Goal: Task Accomplishment & Management: Manage account settings

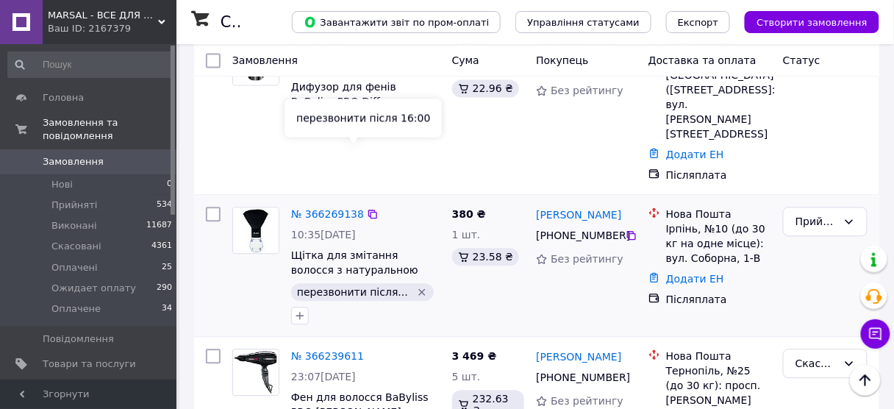
scroll to position [647, 0]
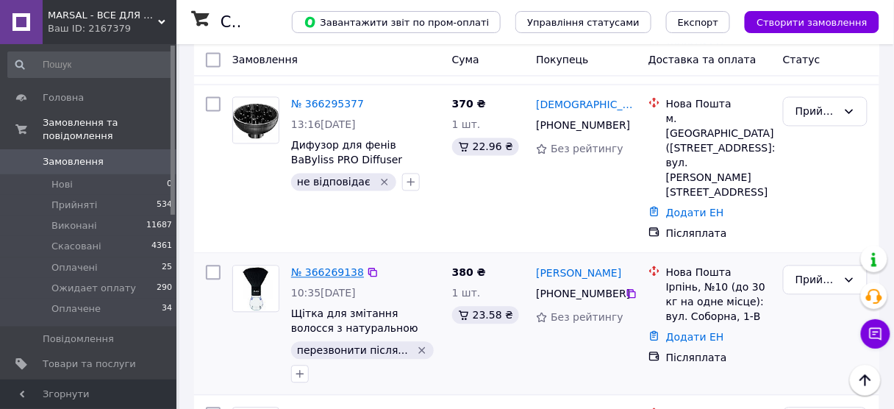
click at [335, 267] on link "№ 366269138" at bounding box center [327, 273] width 73 height 12
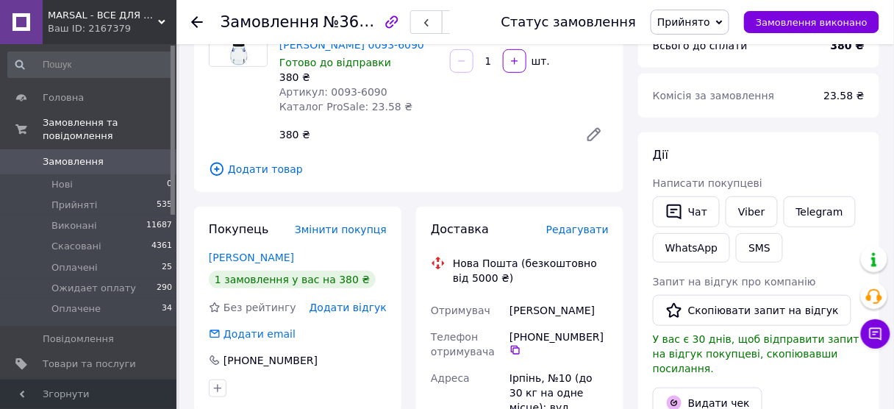
scroll to position [177, 0]
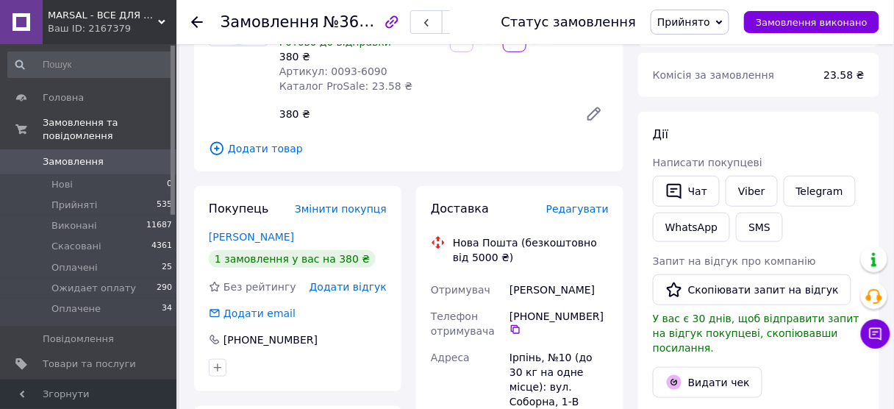
click at [197, 19] on icon at bounding box center [197, 22] width 12 height 12
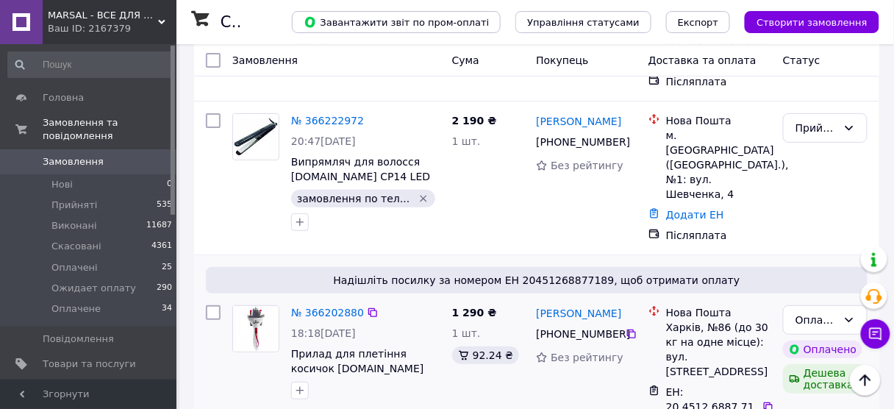
scroll to position [1412, 0]
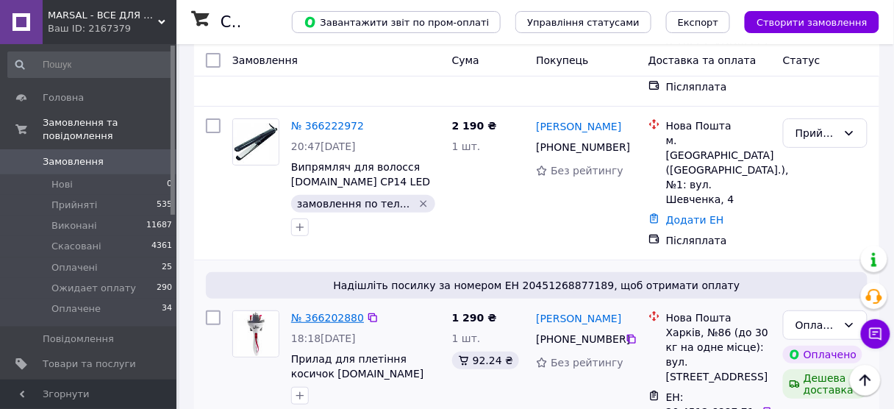
click at [332, 312] on link "№ 366202880" at bounding box center [327, 318] width 73 height 12
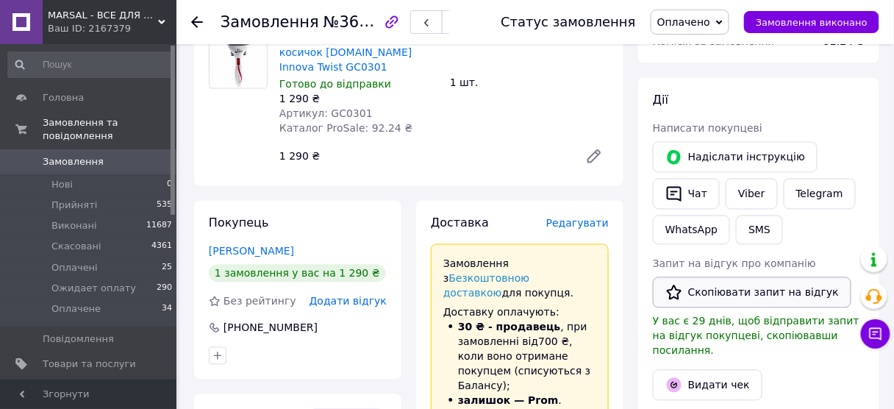
scroll to position [577, 0]
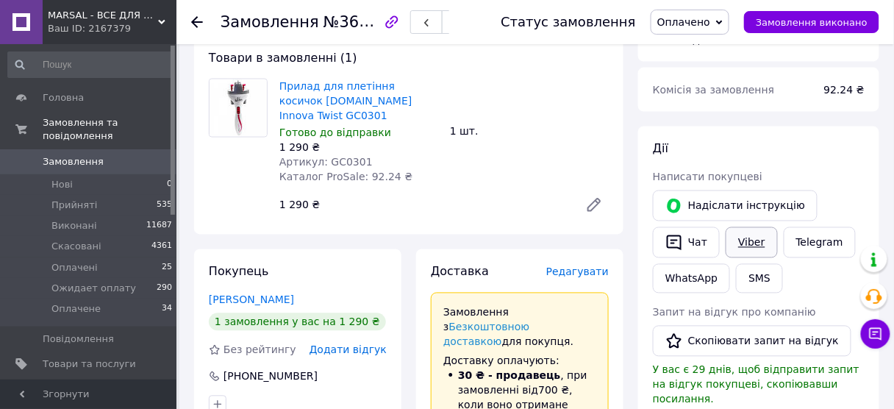
click at [751, 227] on link "Viber" at bounding box center [751, 242] width 51 height 31
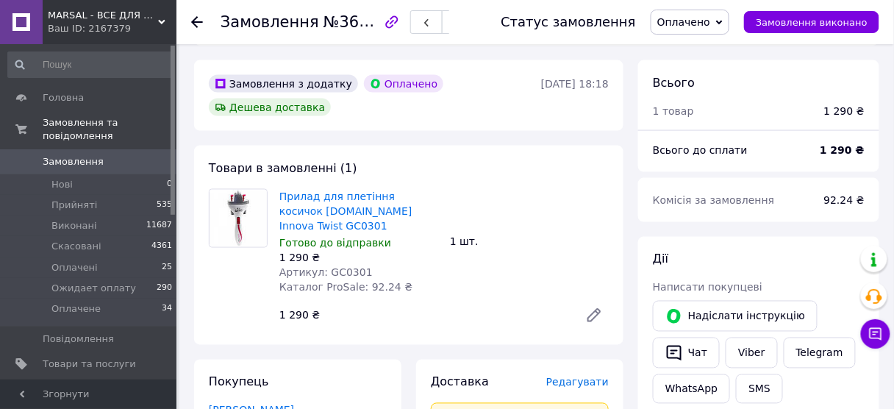
scroll to position [459, 0]
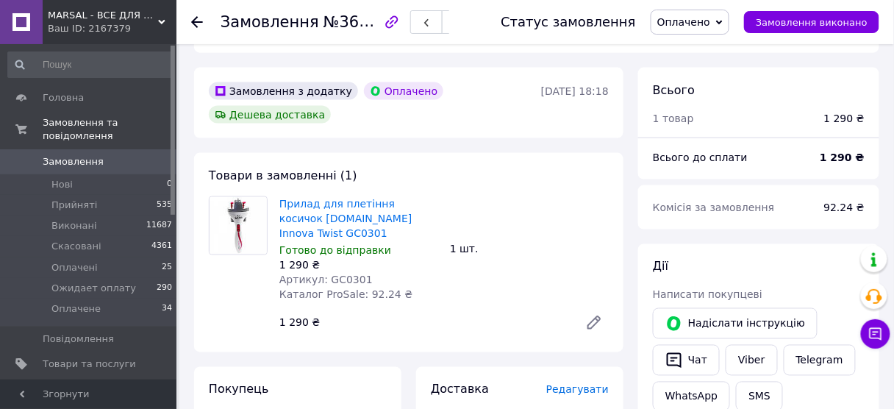
click at [193, 21] on use at bounding box center [197, 22] width 12 height 12
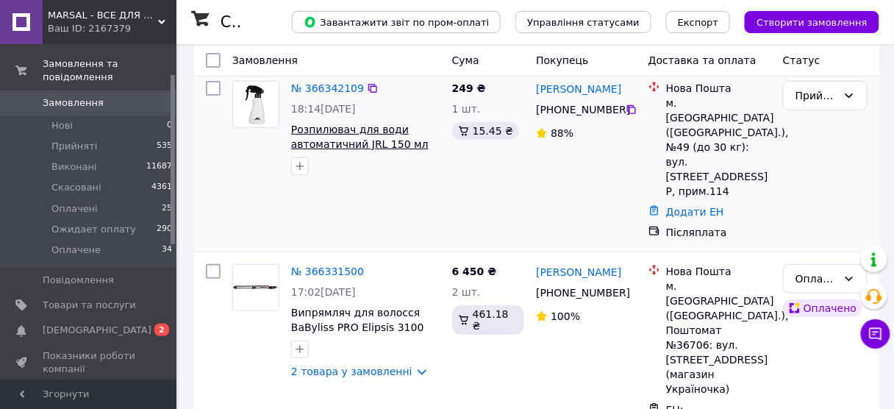
scroll to position [177, 0]
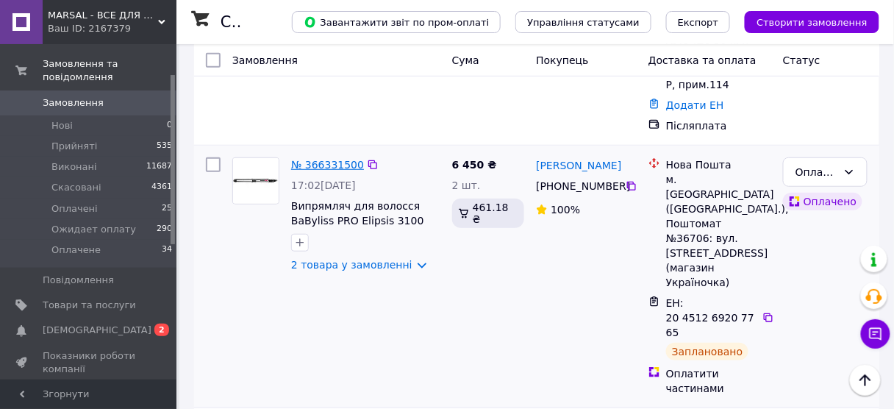
click at [327, 159] on link "№ 366331500" at bounding box center [327, 165] width 73 height 12
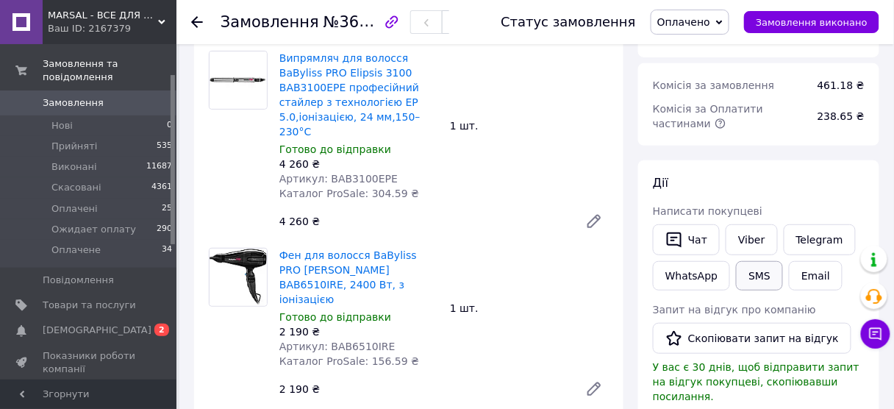
scroll to position [177, 0]
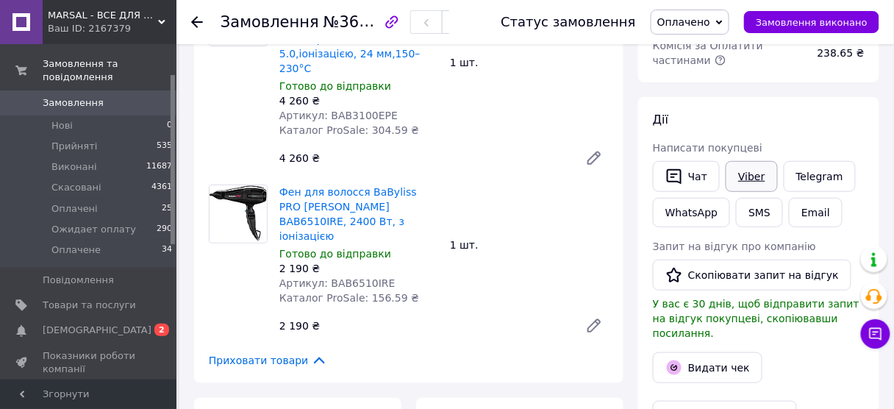
click at [744, 175] on link "Viber" at bounding box center [751, 176] width 51 height 31
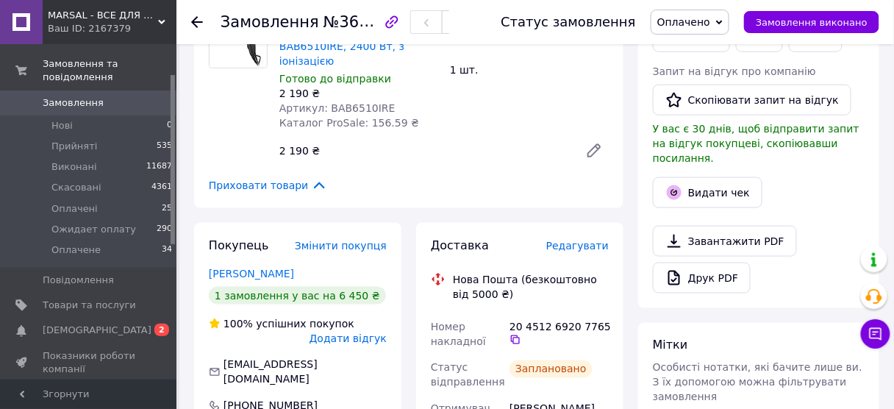
scroll to position [353, 0]
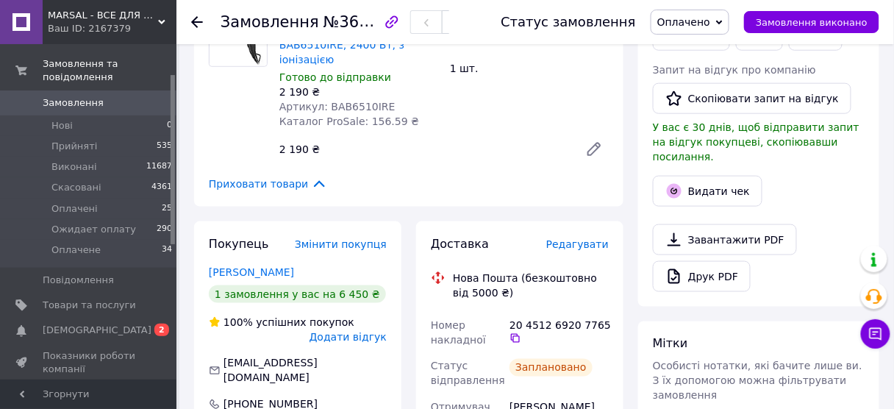
click at [196, 19] on icon at bounding box center [197, 22] width 12 height 12
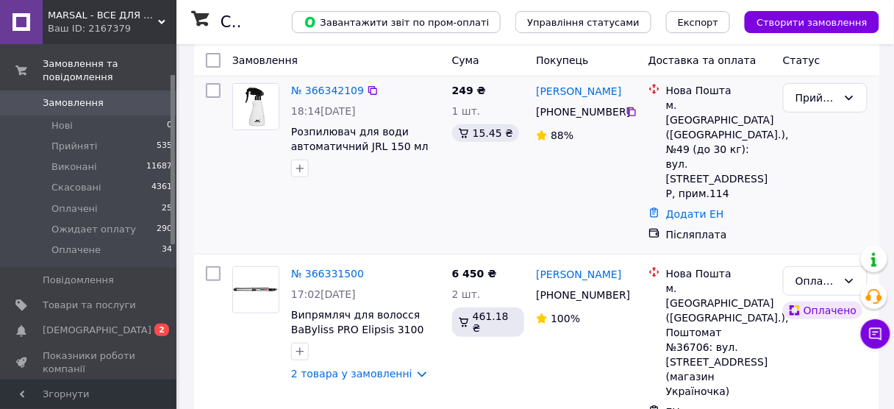
scroll to position [118, 0]
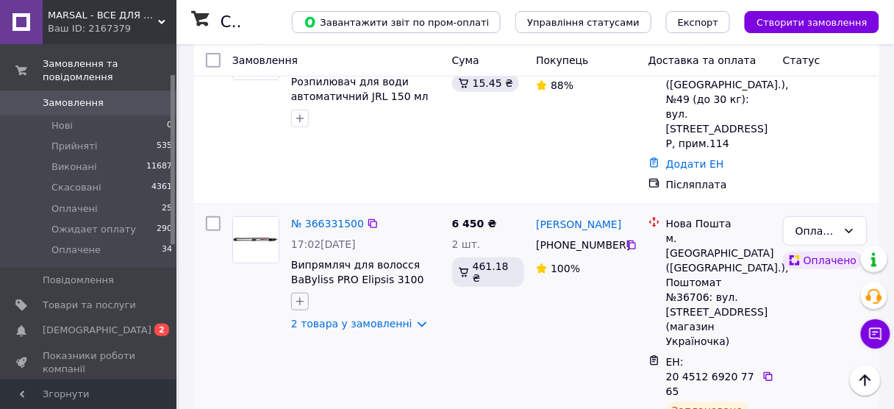
click at [300, 298] on icon "button" at bounding box center [300, 302] width 8 height 8
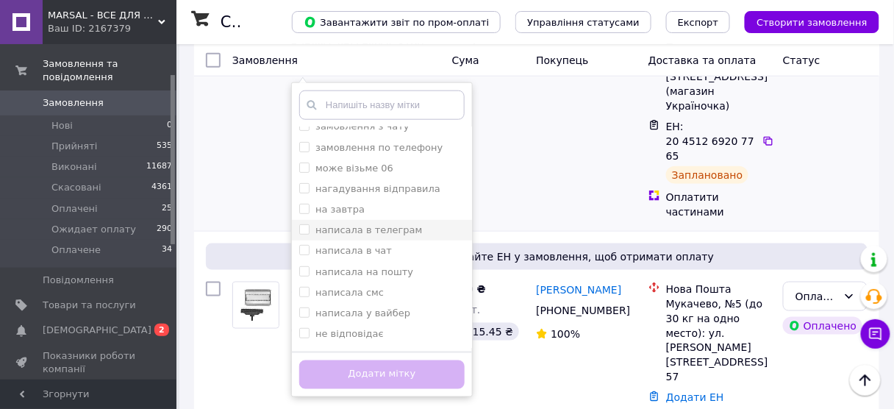
scroll to position [177, 0]
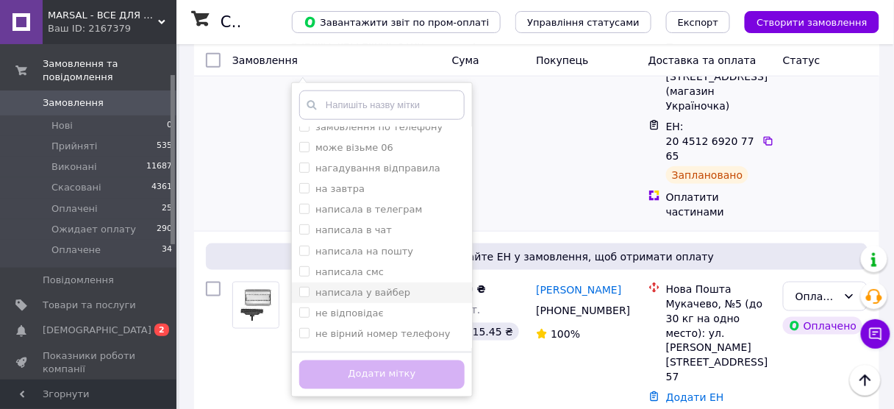
click at [302, 287] on input "написала у вайбер" at bounding box center [304, 292] width 10 height 10
checkbox input "true"
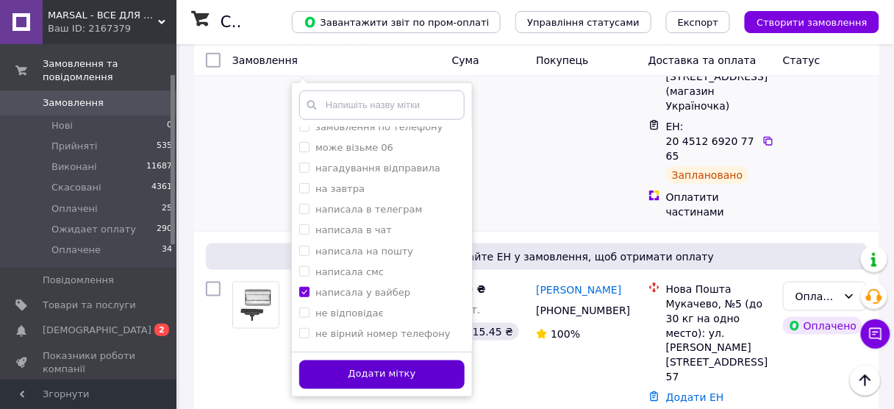
click at [327, 360] on button "Додати мітку" at bounding box center [381, 374] width 165 height 29
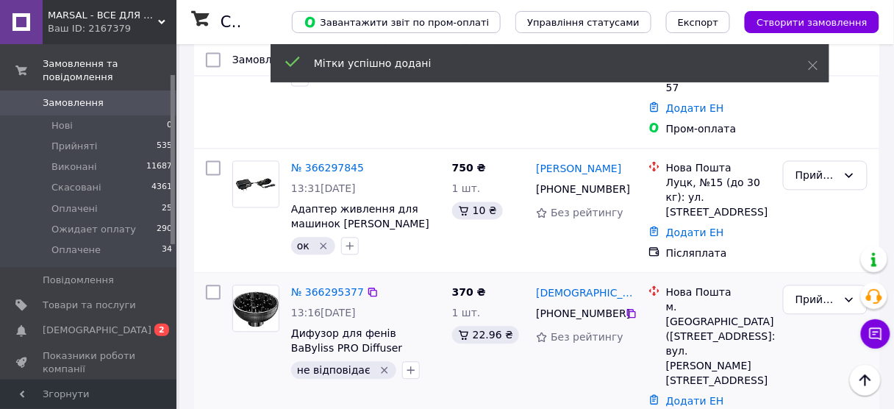
scroll to position [647, 0]
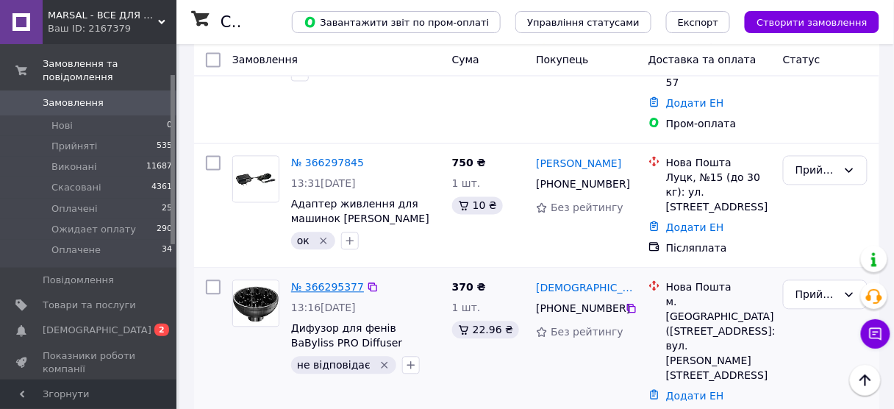
click at [323, 282] on link "№ 366295377" at bounding box center [327, 288] width 73 height 12
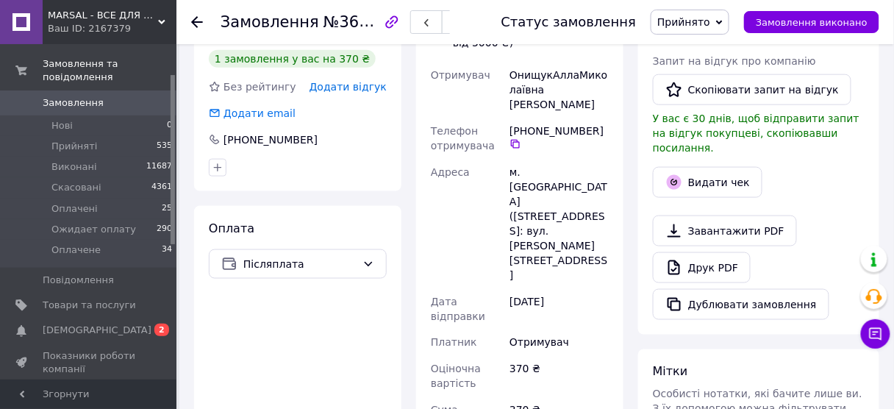
scroll to position [235, 0]
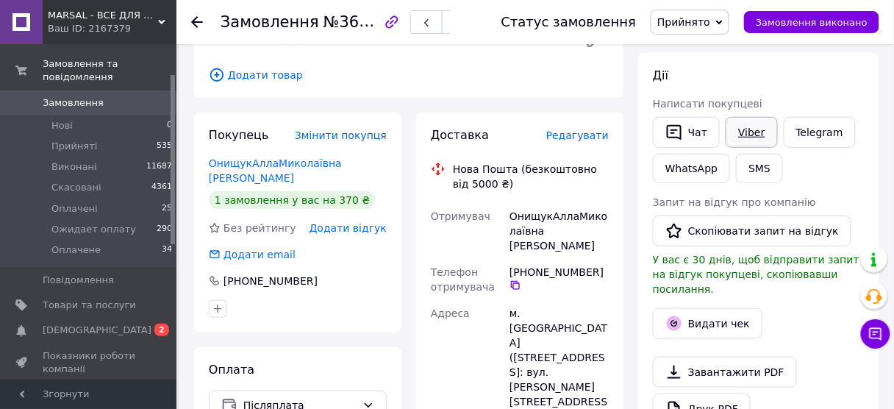
click at [745, 134] on link "Viber" at bounding box center [751, 132] width 51 height 31
click at [696, 134] on button "Чат" at bounding box center [686, 132] width 67 height 31
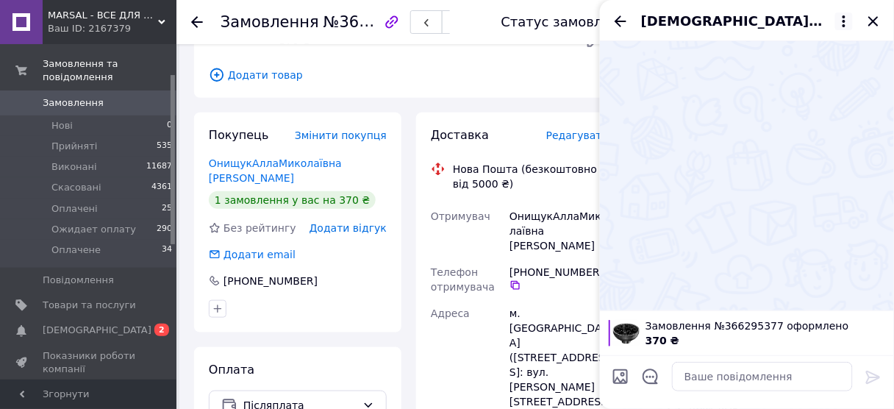
click at [847, 18] on icon at bounding box center [845, 22] width 18 height 18
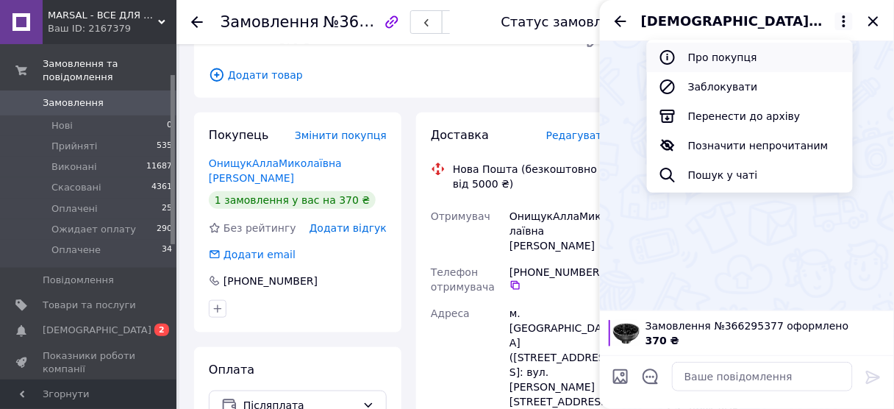
click at [706, 58] on button "Про покупця" at bounding box center [750, 57] width 206 height 29
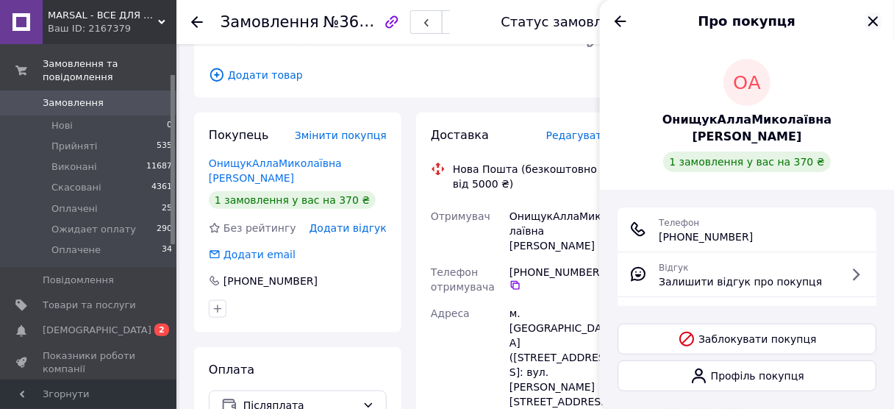
click at [874, 24] on icon "Закрити" at bounding box center [874, 22] width 18 height 18
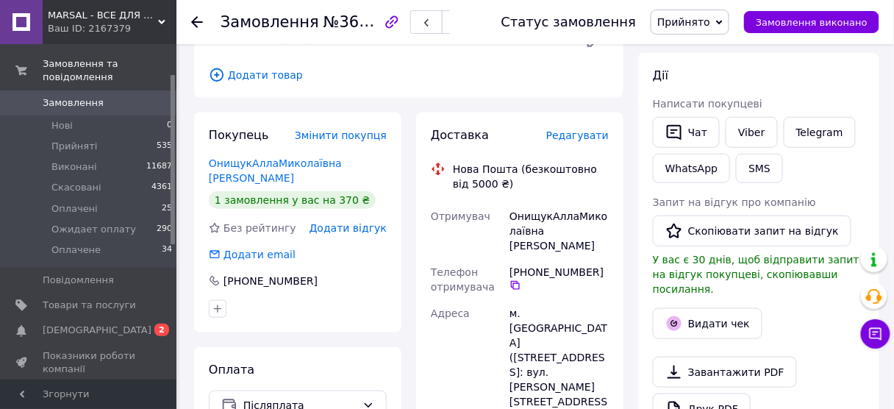
click at [197, 19] on icon at bounding box center [197, 22] width 12 height 12
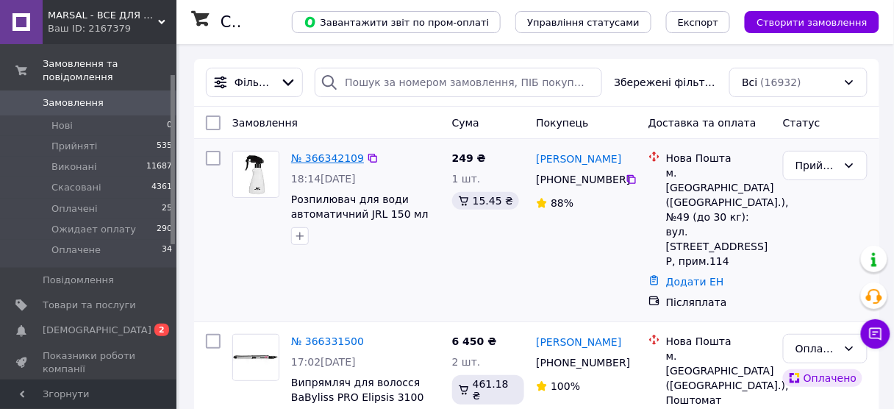
click at [332, 160] on link "№ 366342109" at bounding box center [327, 158] width 73 height 12
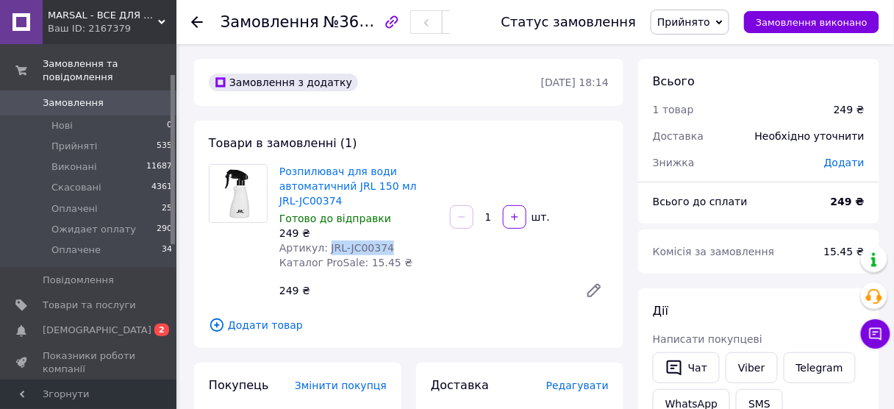
drag, startPoint x: 322, startPoint y: 244, endPoint x: 385, endPoint y: 246, distance: 63.3
click at [385, 246] on div "Артикул: JRL-JC00374" at bounding box center [358, 248] width 159 height 15
copy span "JRL-JC00374"
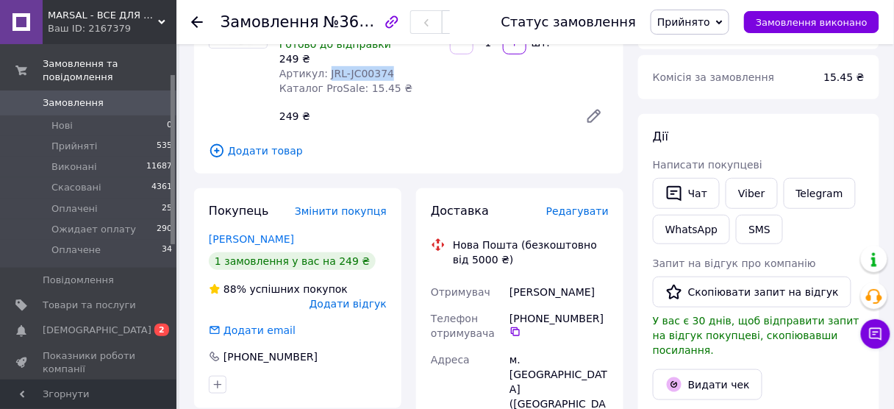
scroll to position [177, 0]
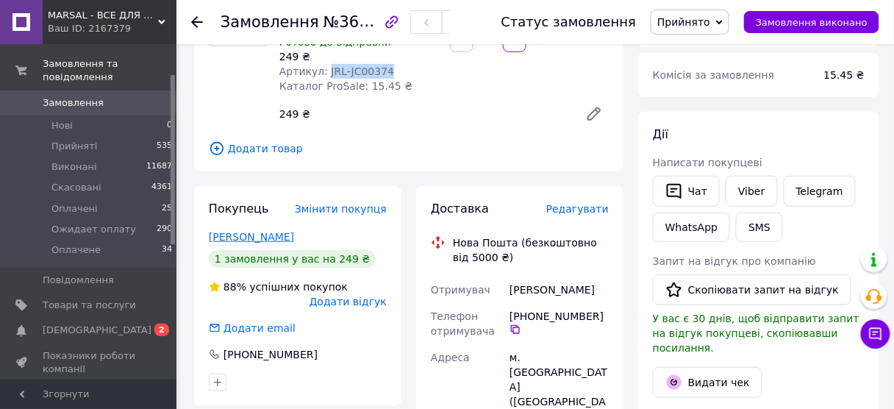
click at [257, 234] on link "[PERSON_NAME]" at bounding box center [251, 237] width 85 height 12
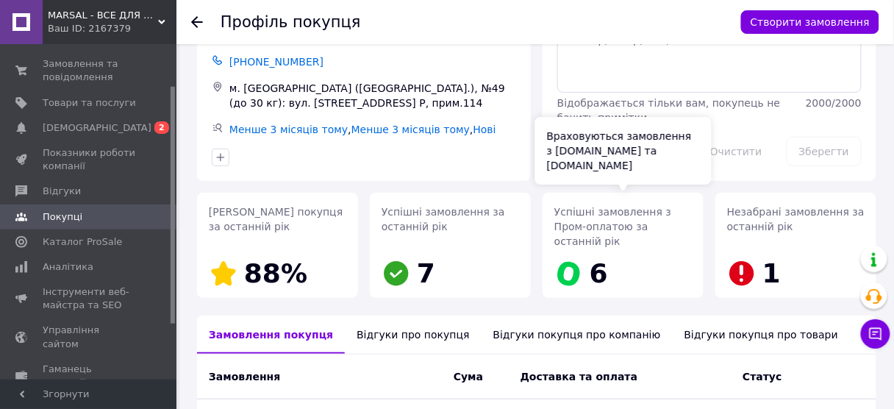
scroll to position [177, 0]
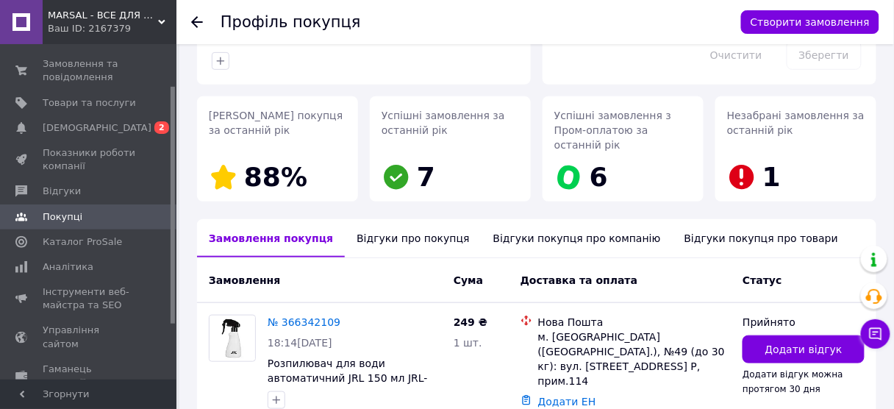
click at [388, 229] on div "Відгуки про покупця" at bounding box center [413, 238] width 136 height 38
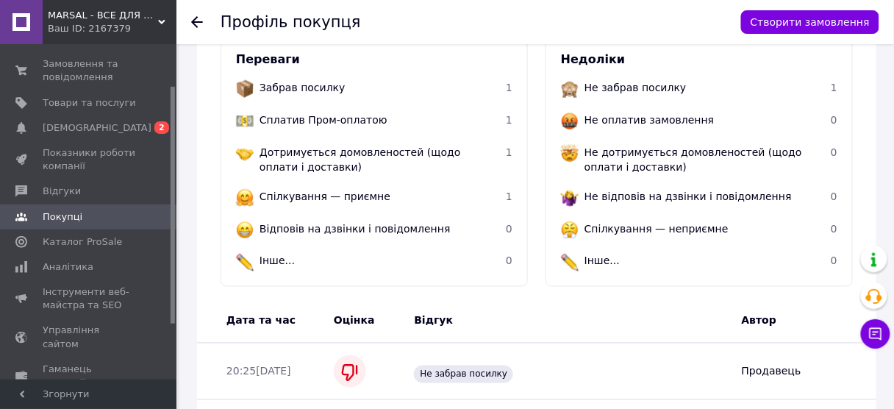
scroll to position [403, 0]
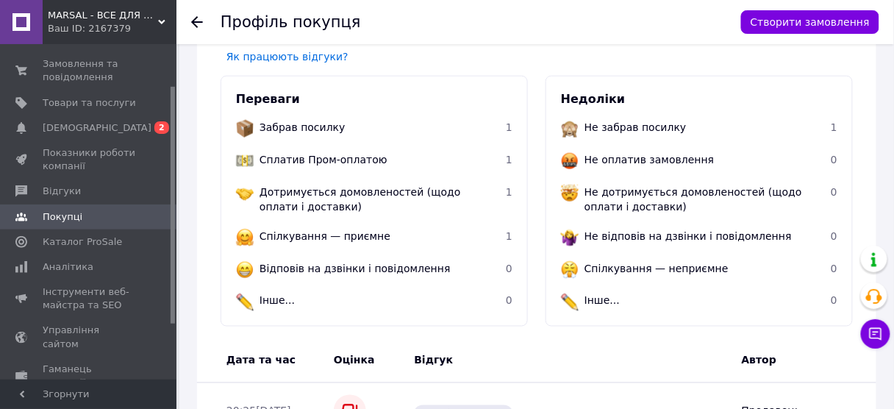
click at [193, 23] on use at bounding box center [197, 22] width 12 height 12
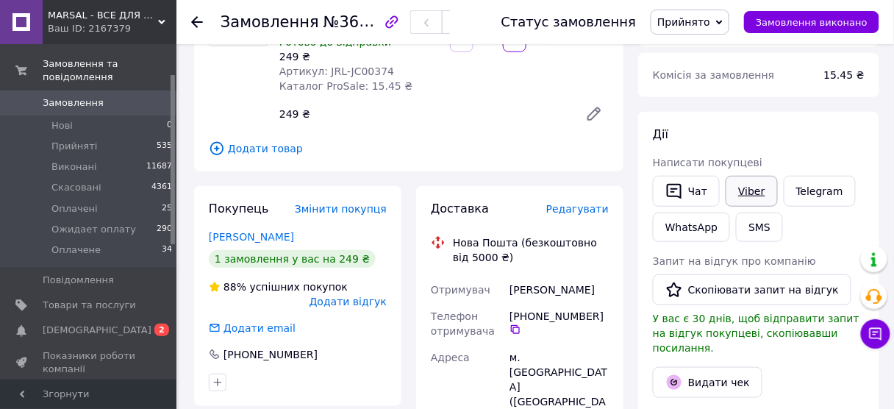
click at [747, 193] on link "Viber" at bounding box center [751, 191] width 51 height 31
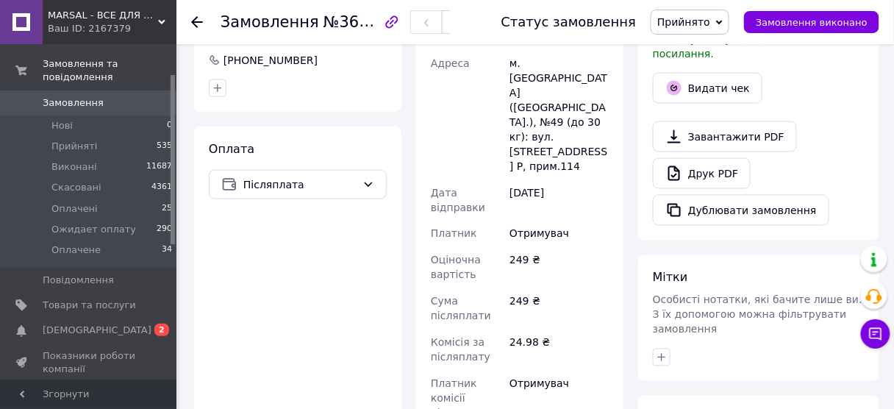
scroll to position [294, 0]
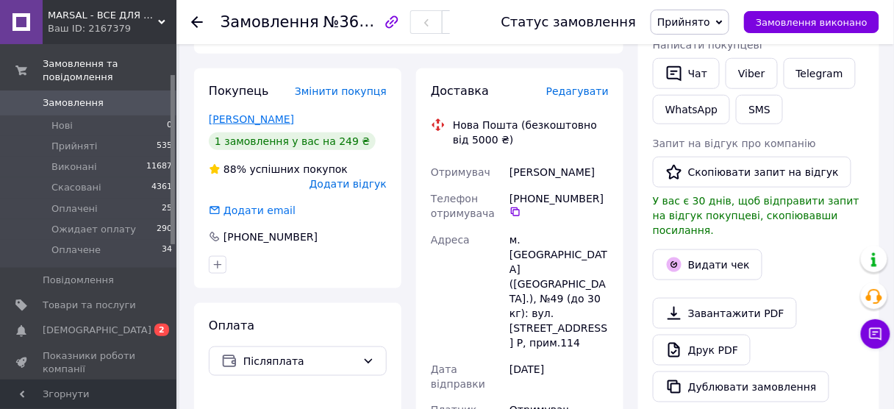
click at [244, 115] on link "[PERSON_NAME]" at bounding box center [251, 119] width 85 height 12
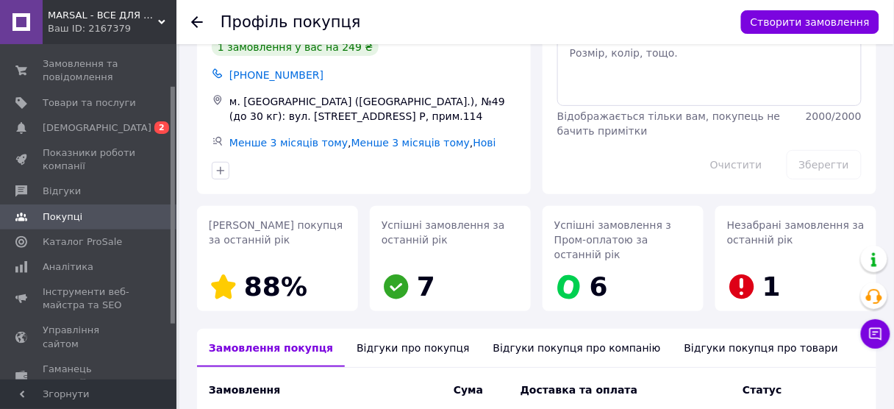
scroll to position [62, 0]
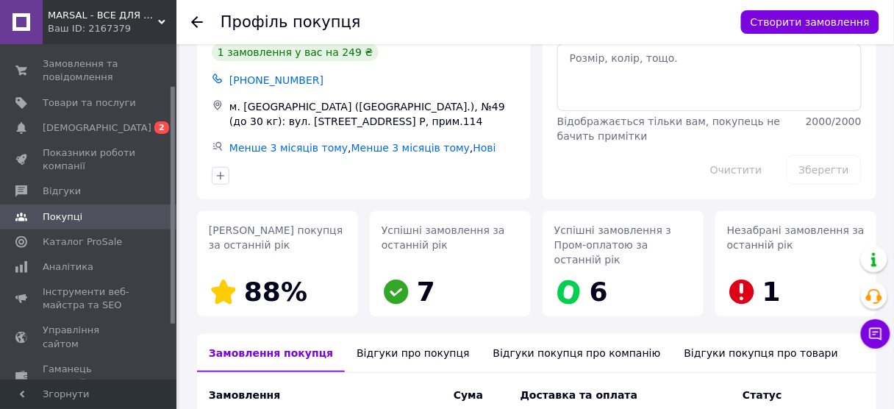
click at [192, 21] on use at bounding box center [197, 22] width 12 height 12
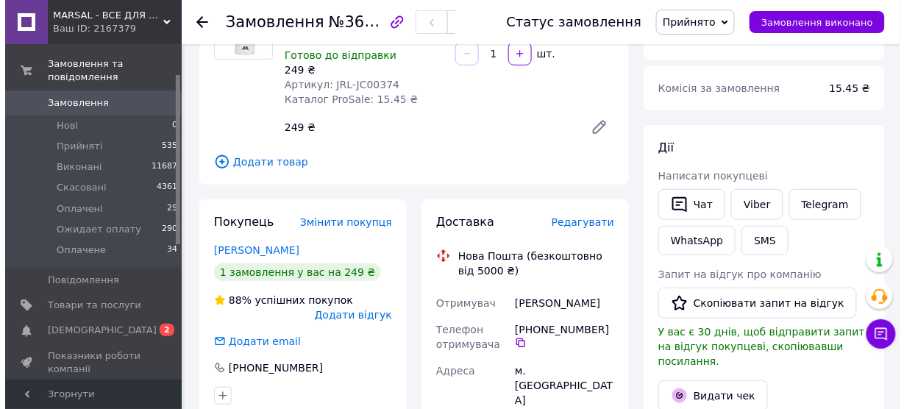
scroll to position [235, 0]
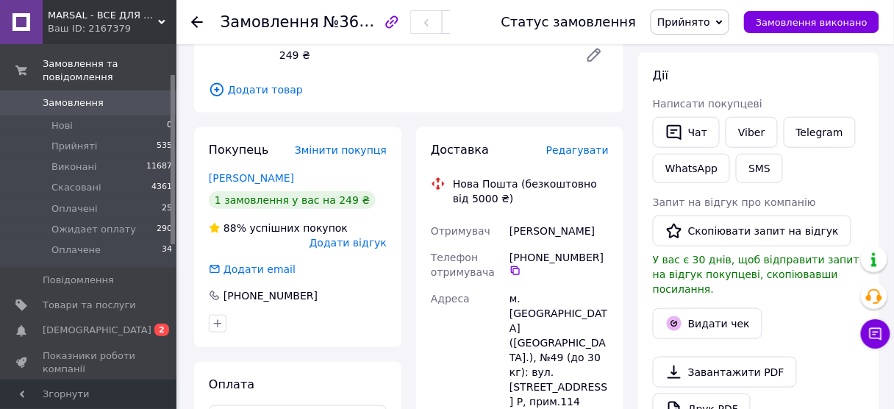
click at [583, 151] on span "Редагувати" at bounding box center [577, 150] width 63 height 12
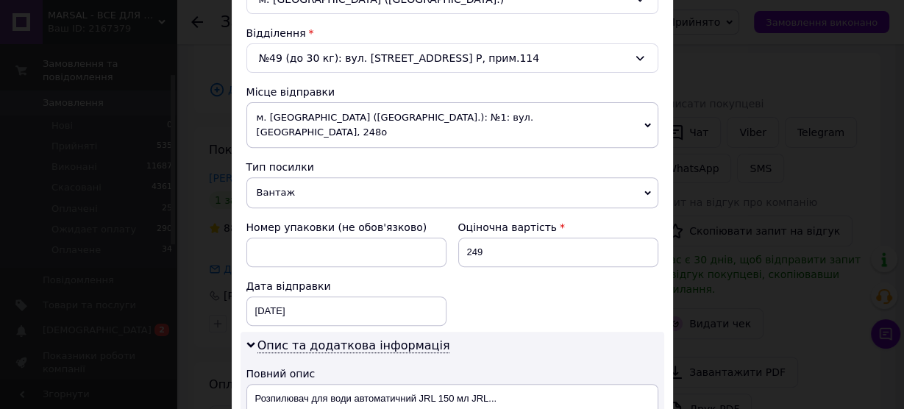
scroll to position [471, 0]
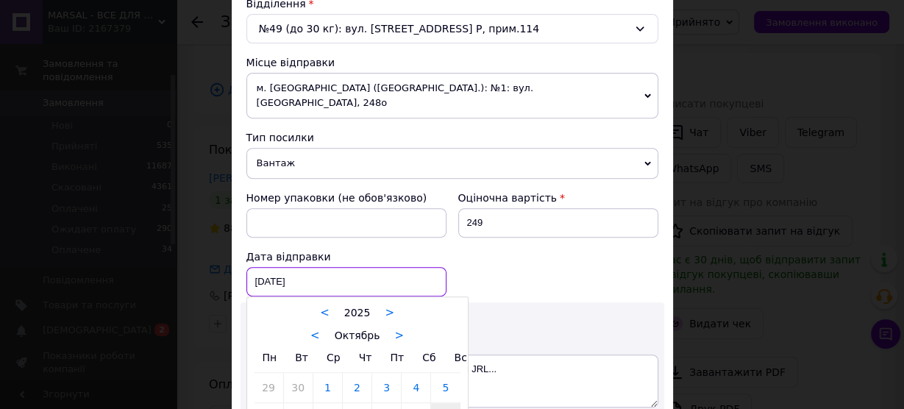
click at [268, 267] on div "[DATE] < 2025 > < Октябрь > Пн Вт Ср Чт Пт Сб Вс 29 30 1 2 3 4 5 6 7 8 9 10 11 …" at bounding box center [346, 281] width 200 height 29
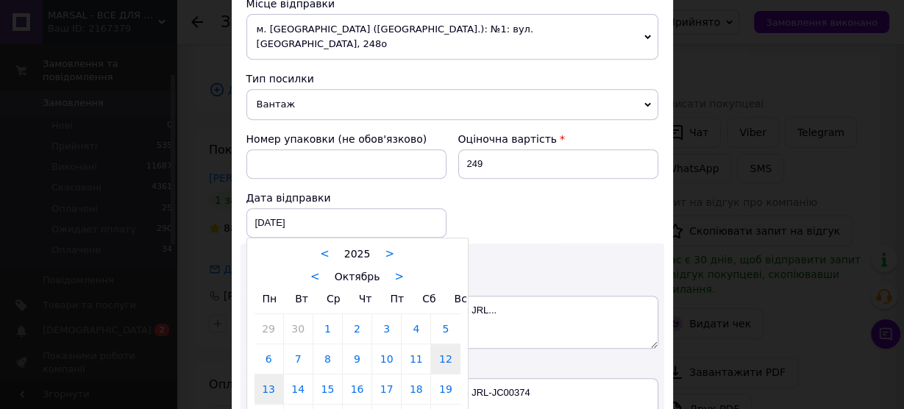
click at [274, 374] on link "13" at bounding box center [268, 388] width 29 height 29
type input "[DATE]"
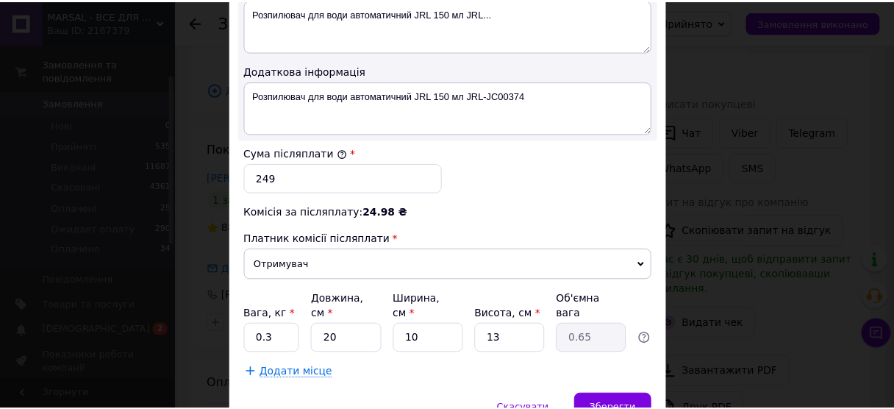
scroll to position [869, 0]
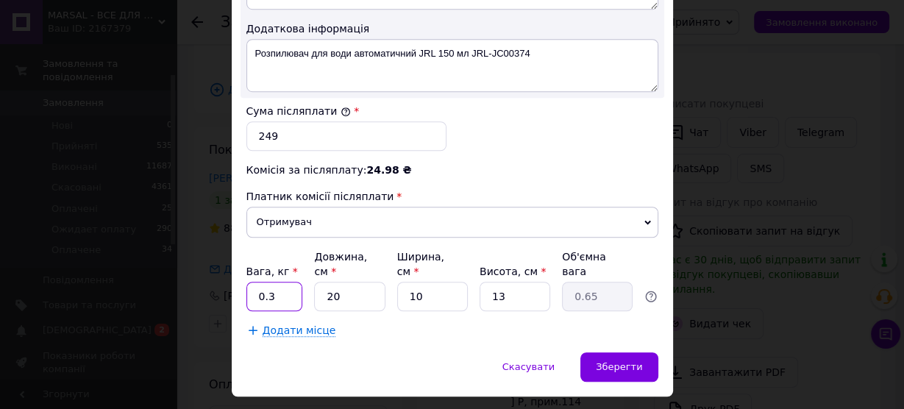
click at [267, 282] on input "0.3" at bounding box center [274, 296] width 57 height 29
type input "0.3"
click at [519, 282] on input "13" at bounding box center [515, 296] width 71 height 29
type input "1"
type input "0.1"
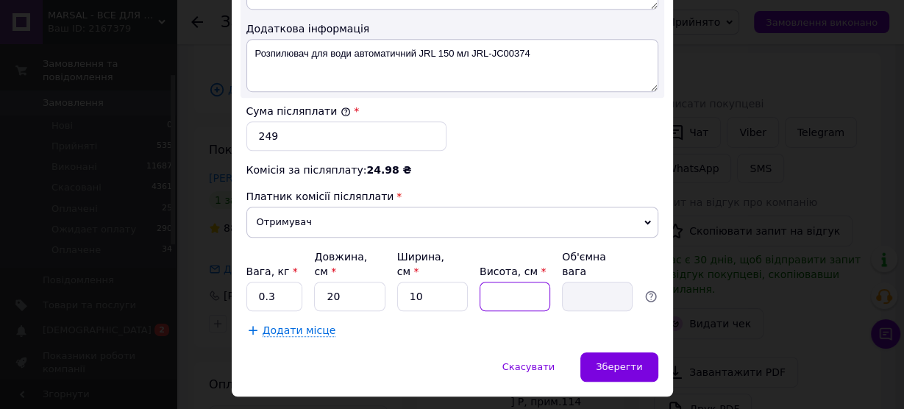
type input "8"
type input "0.4"
type input "8"
click at [608, 352] on div "Зберегти" at bounding box center [618, 366] width 77 height 29
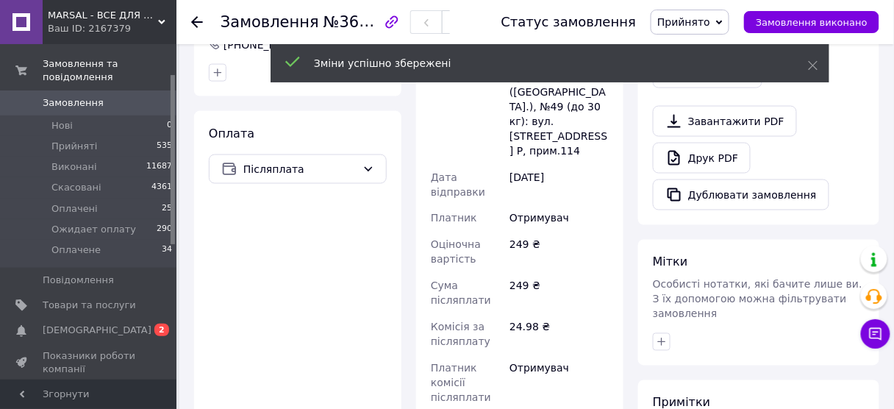
scroll to position [588, 0]
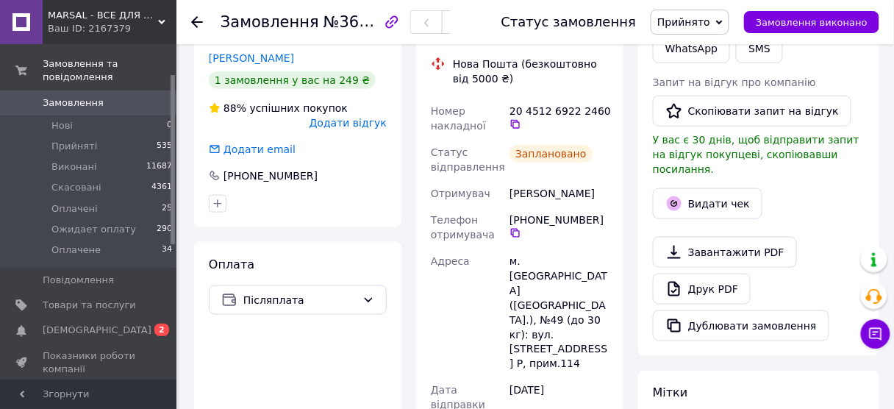
scroll to position [235, 0]
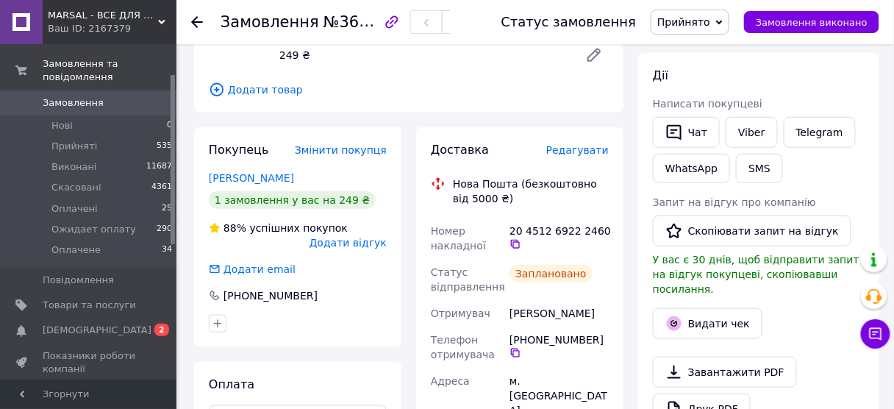
click at [192, 19] on icon at bounding box center [197, 22] width 12 height 12
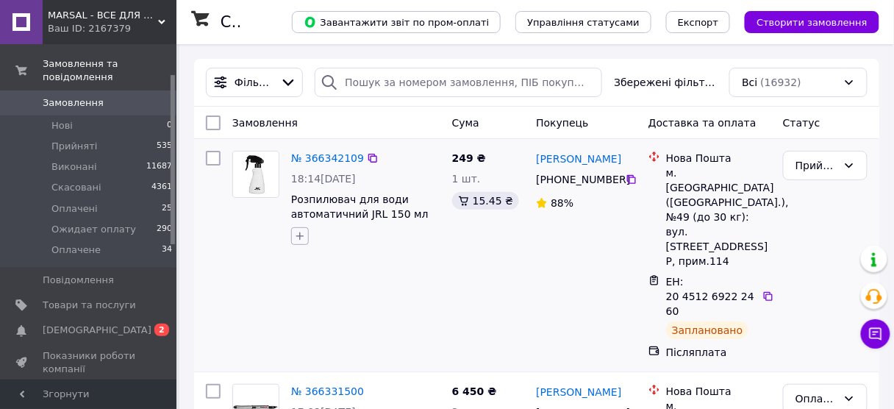
click at [301, 234] on icon "button" at bounding box center [300, 236] width 12 height 12
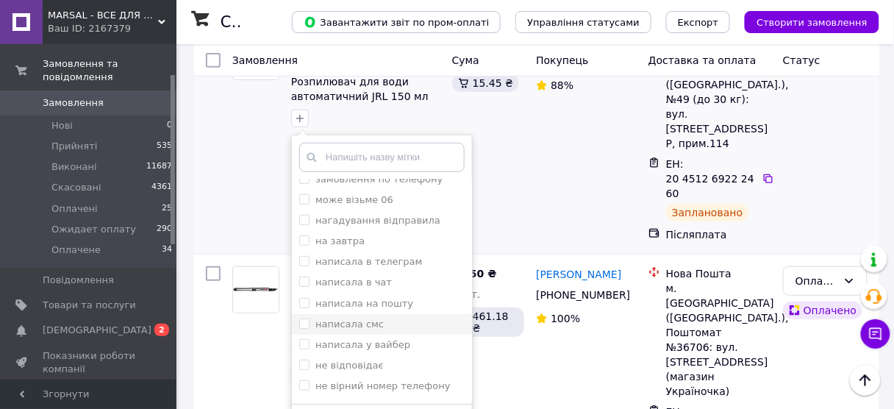
scroll to position [235, 0]
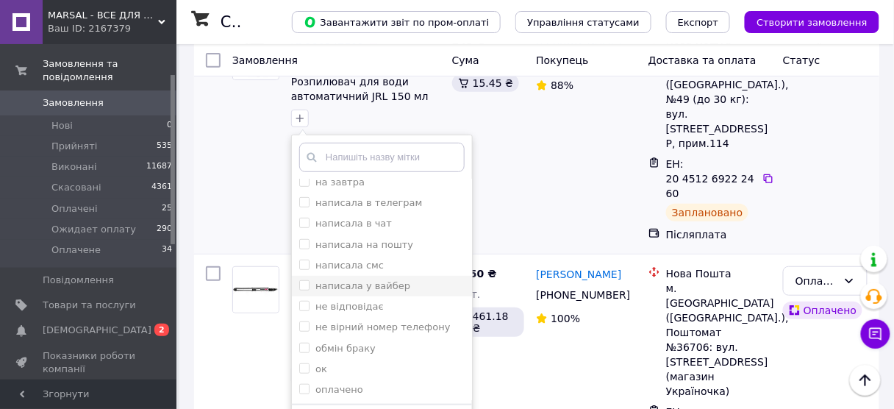
click at [303, 286] on input "написала у вайбер" at bounding box center [304, 285] width 10 height 10
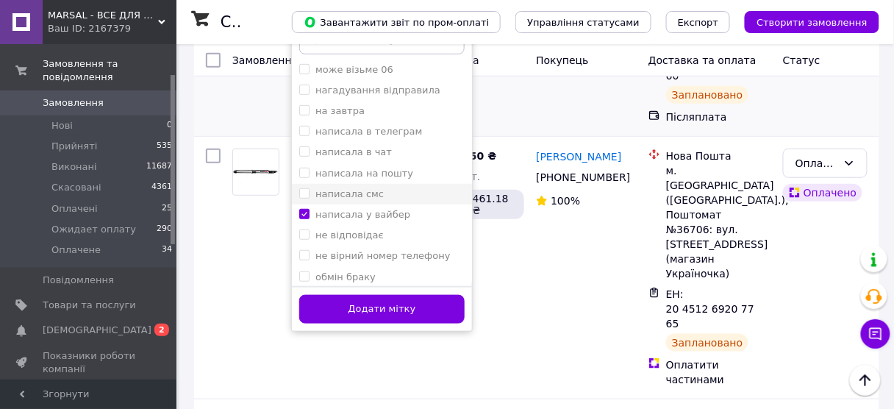
scroll to position [177, 0]
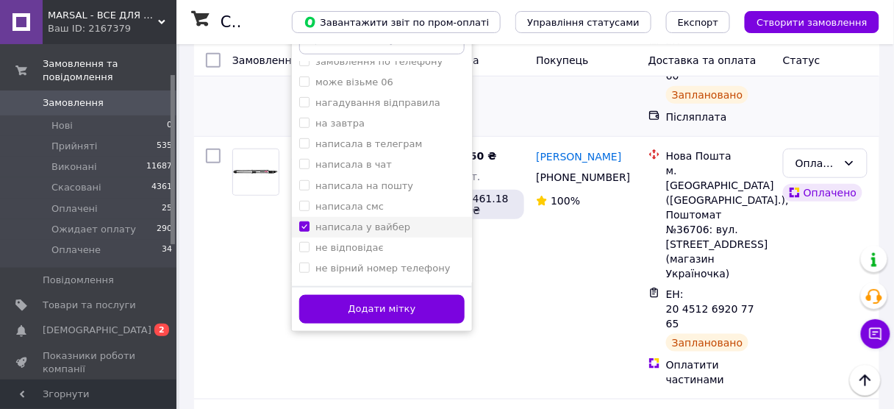
click at [301, 222] on input "написала у вайбер" at bounding box center [304, 226] width 10 height 10
checkbox input "false"
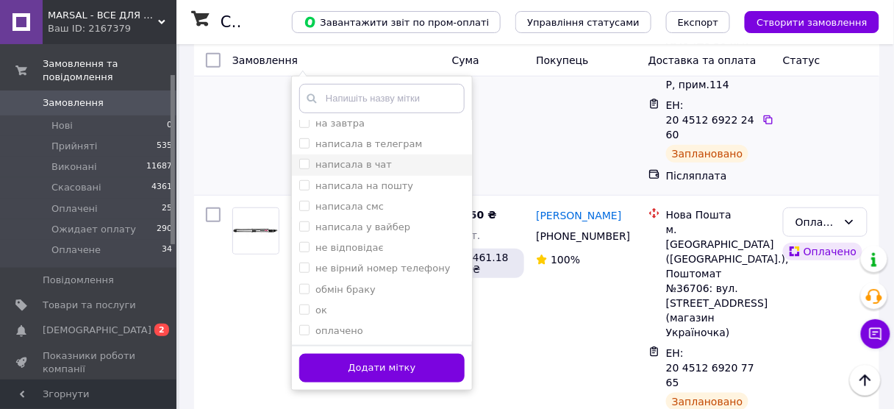
scroll to position [294, 0]
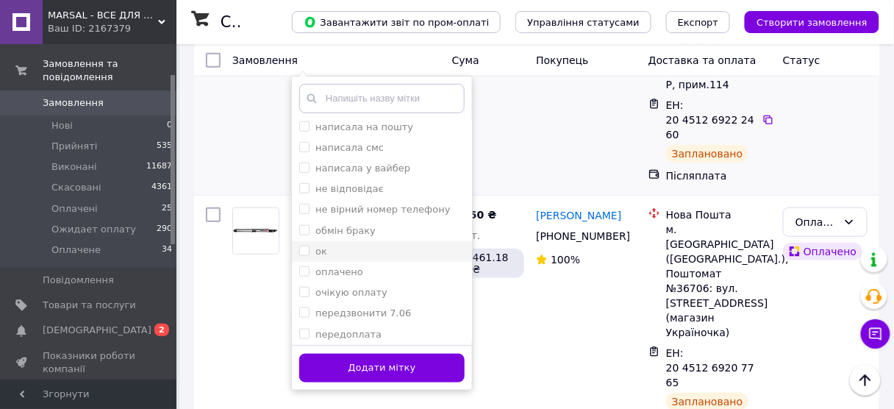
click at [303, 249] on input "ок" at bounding box center [304, 251] width 10 height 10
checkbox input "true"
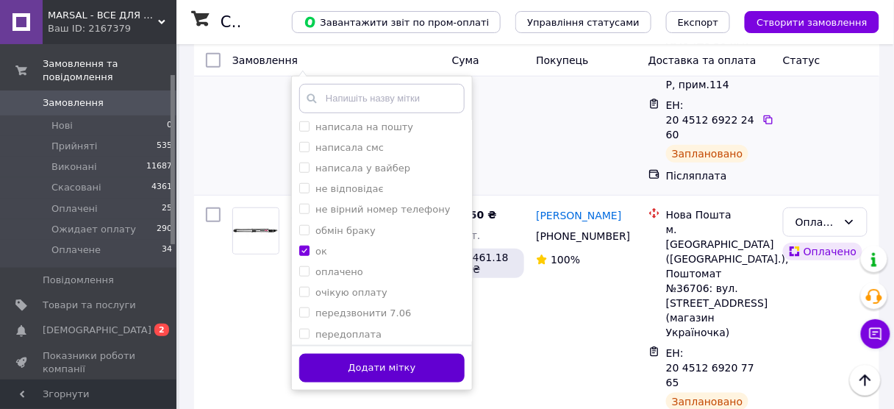
click at [335, 372] on button "Додати мітку" at bounding box center [381, 368] width 165 height 29
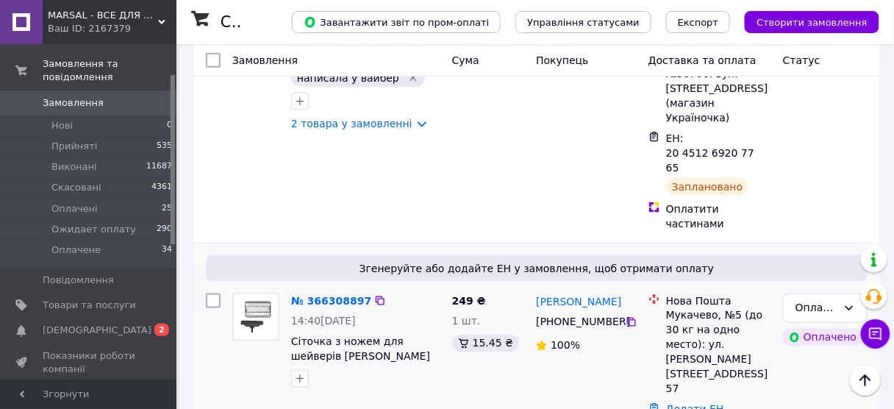
scroll to position [412, 0]
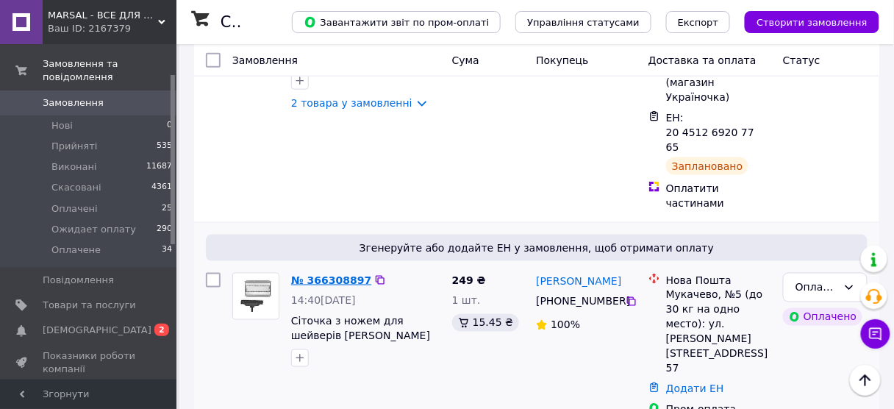
click at [304, 274] on link "№ 366308897" at bounding box center [331, 280] width 80 height 12
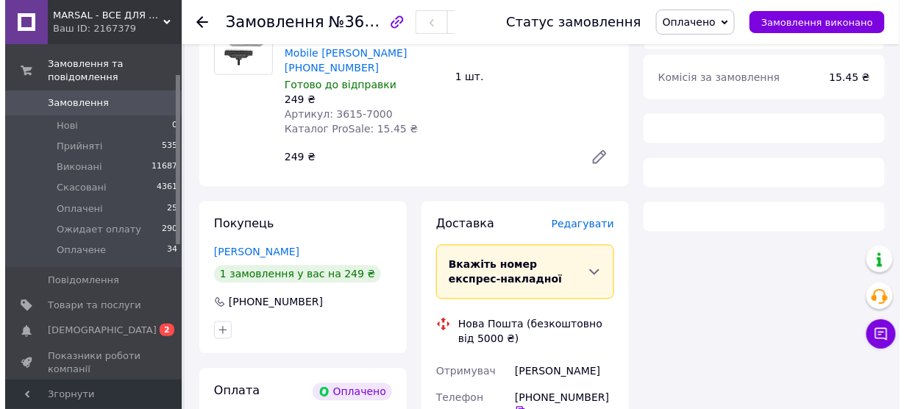
scroll to position [732, 0]
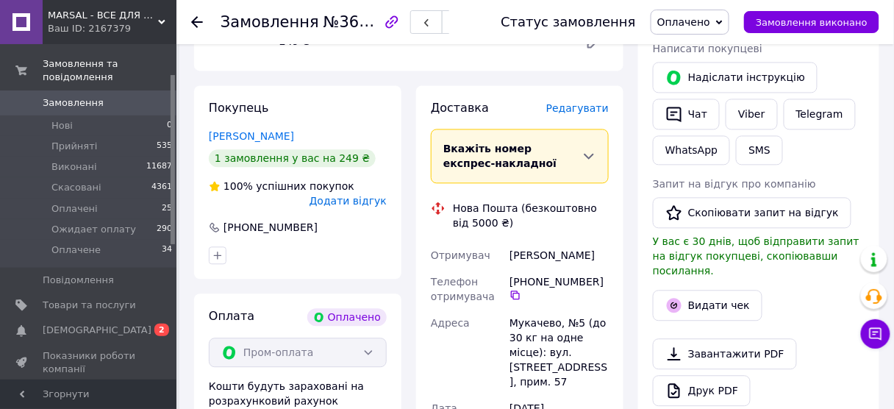
click at [587, 102] on span "Редагувати" at bounding box center [577, 108] width 63 height 12
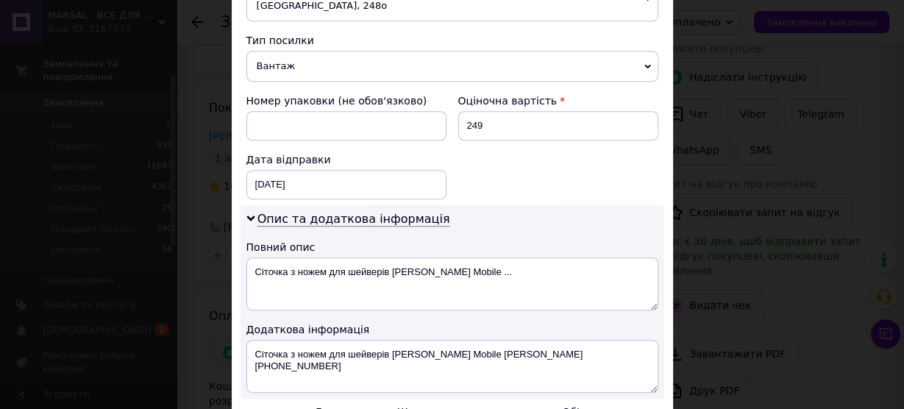
scroll to position [588, 0]
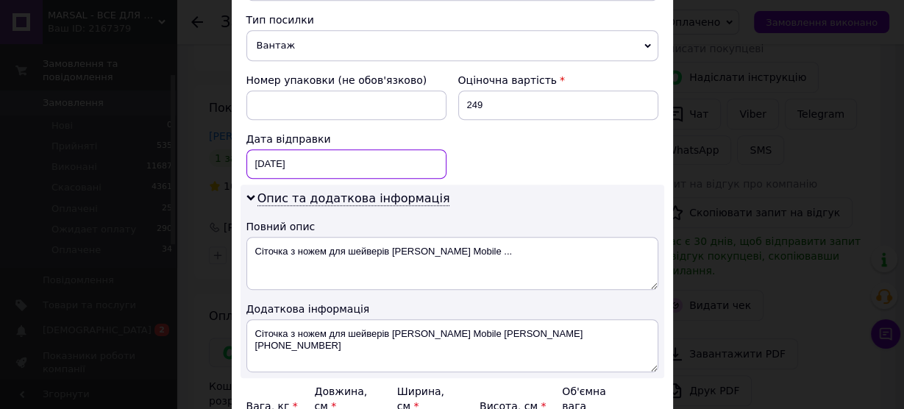
click at [301, 149] on div "[DATE] < 2025 > < Октябрь > Пн Вт Ср Чт Пт Сб Вс 29 30 1 2 3 4 5 6 7 8 9 10 11 …" at bounding box center [346, 163] width 200 height 29
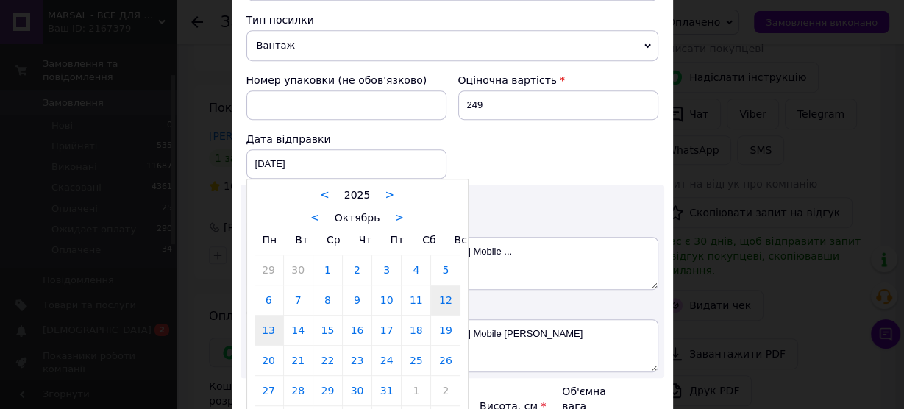
click at [265, 316] on link "13" at bounding box center [268, 330] width 29 height 29
type input "[DATE]"
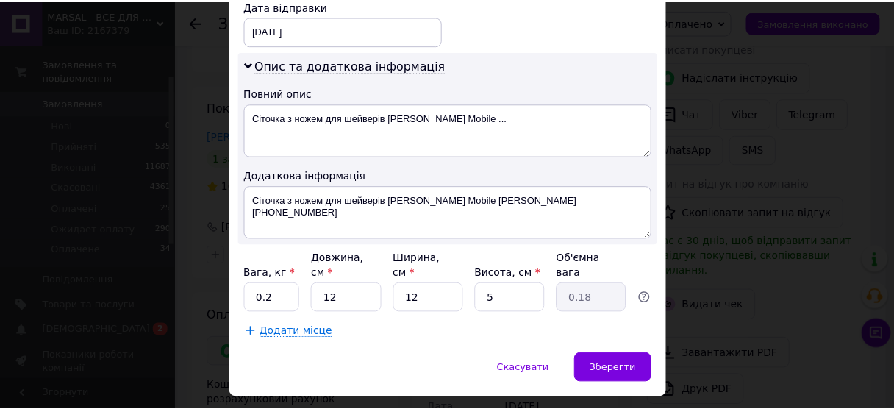
scroll to position [724, 0]
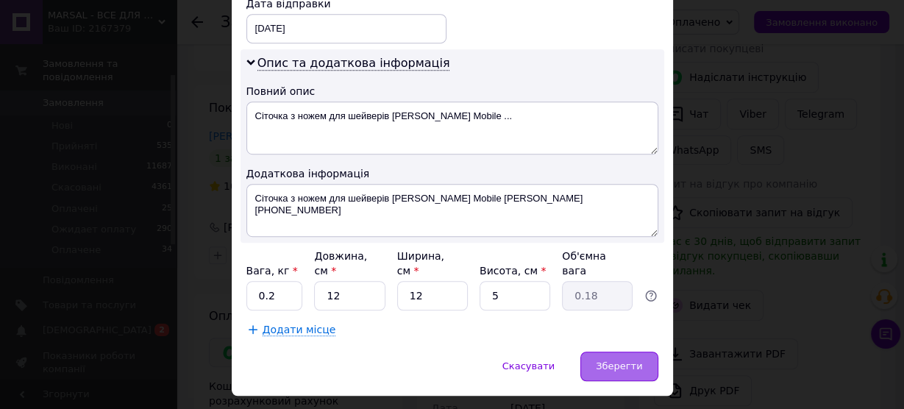
click at [624, 360] on span "Зберегти" at bounding box center [619, 365] width 46 height 11
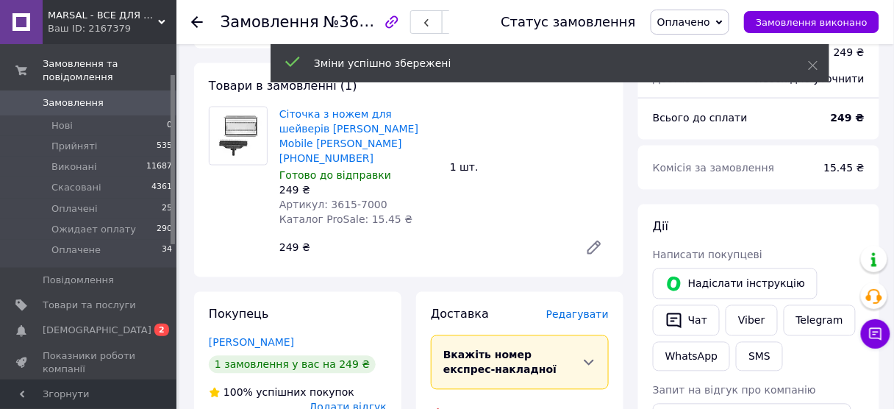
scroll to position [496, 0]
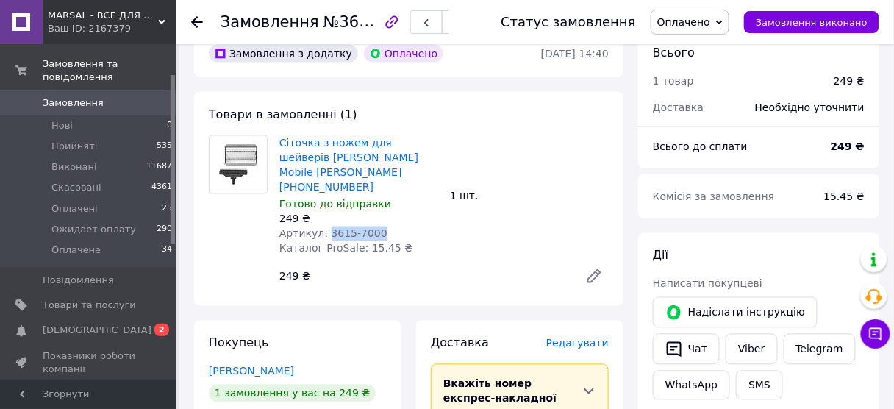
drag, startPoint x: 323, startPoint y: 171, endPoint x: 374, endPoint y: 171, distance: 51.5
click at [374, 227] on div "Артикул: 3615-7000" at bounding box center [358, 234] width 159 height 15
copy span "3615-7000"
click at [745, 334] on link "Viber" at bounding box center [751, 349] width 51 height 31
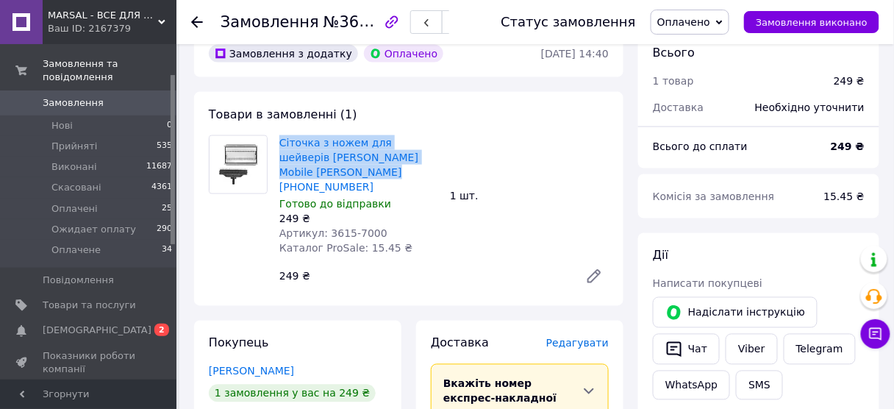
drag, startPoint x: 276, startPoint y: 94, endPoint x: 308, endPoint y: 130, distance: 48.4
click at [308, 132] on div "Сіточка з ножем для шейверів [PERSON_NAME] Mobile [PERSON_NAME] [PHONE_NUMBER] …" at bounding box center [359, 195] width 171 height 127
copy link "Сіточка з ножем для шейверів [PERSON_NAME] Mobile [PERSON_NAME] [PHONE_NUMBER]"
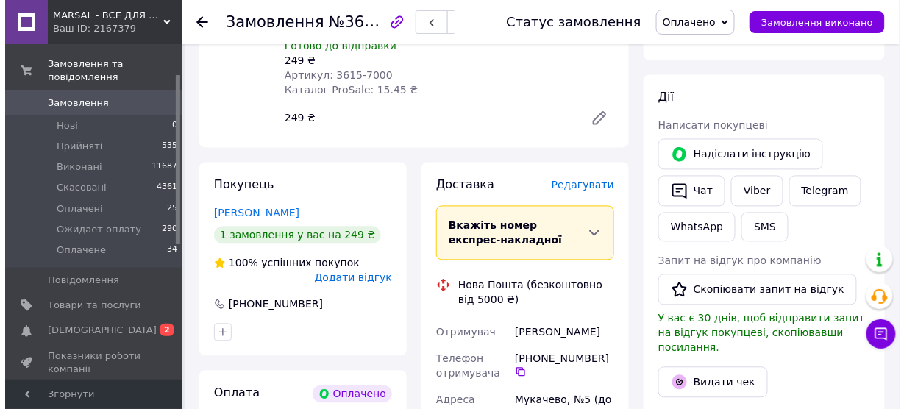
scroll to position [732, 0]
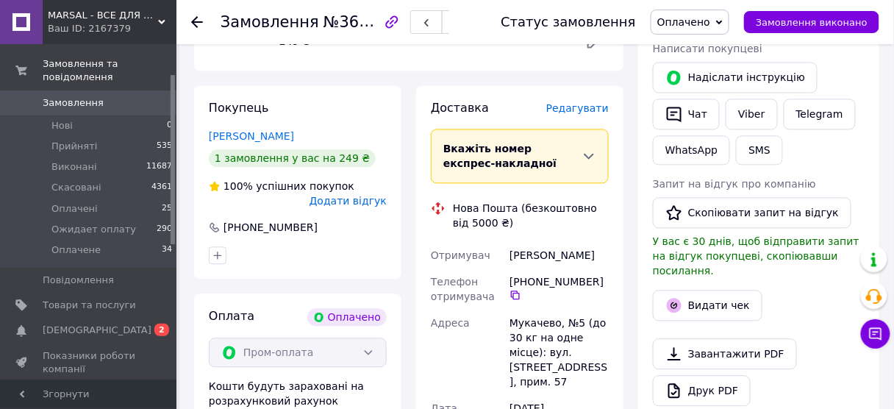
click at [567, 102] on span "Редагувати" at bounding box center [577, 108] width 63 height 12
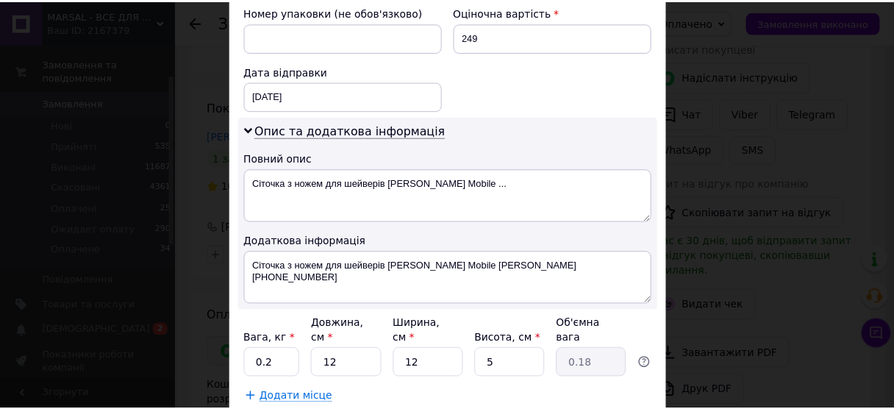
scroll to position [724, 0]
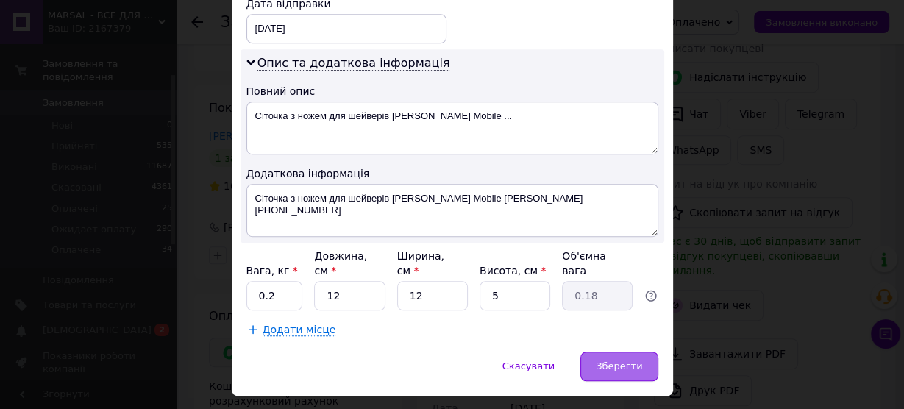
click at [602, 360] on span "Зберегти" at bounding box center [619, 365] width 46 height 11
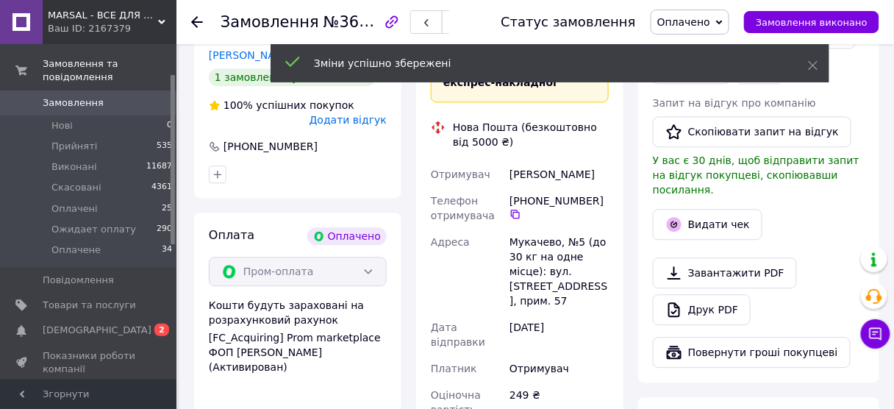
scroll to position [967, 0]
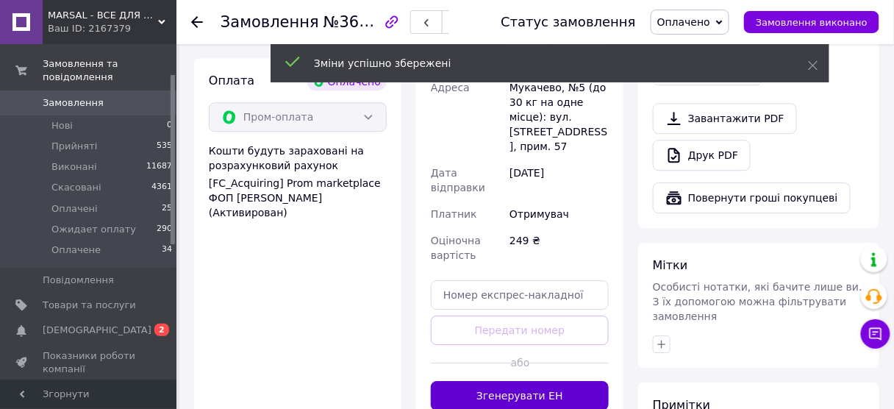
click at [478, 381] on button "Згенерувати ЕН" at bounding box center [520, 395] width 178 height 29
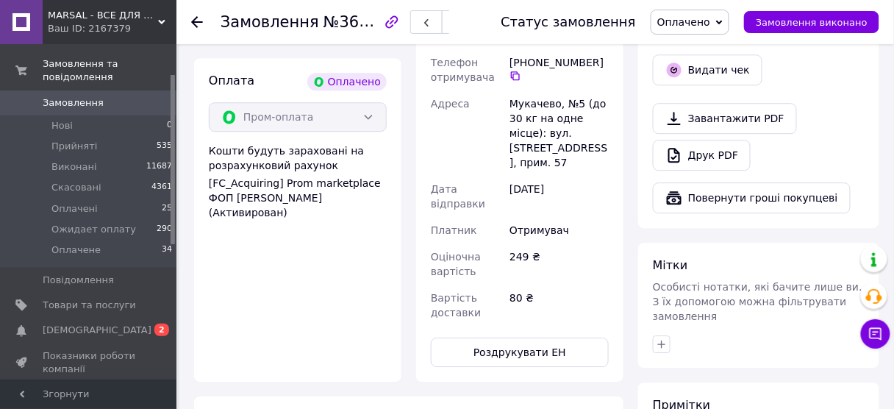
click at [193, 18] on icon at bounding box center [197, 22] width 12 height 12
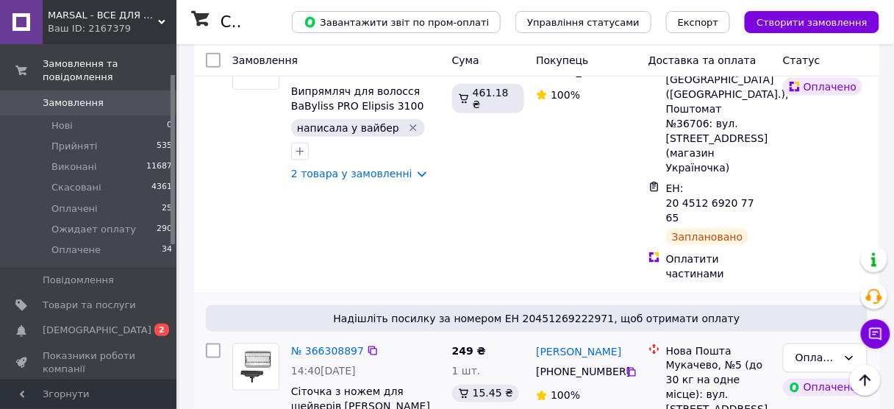
scroll to position [471, 0]
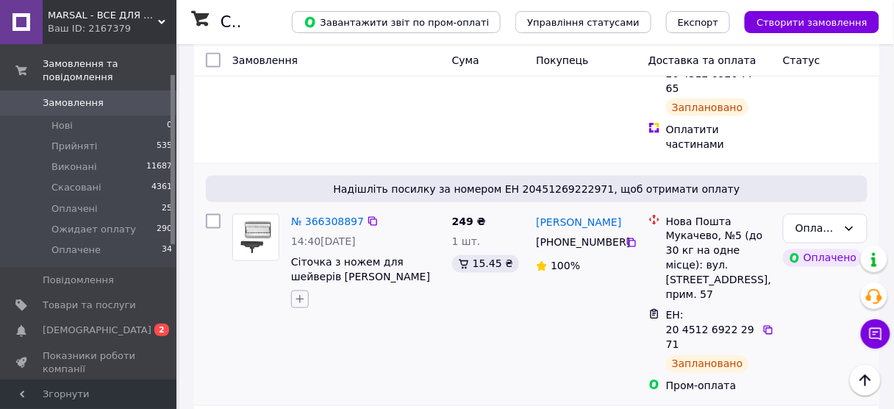
click at [299, 291] on button "button" at bounding box center [300, 300] width 18 height 18
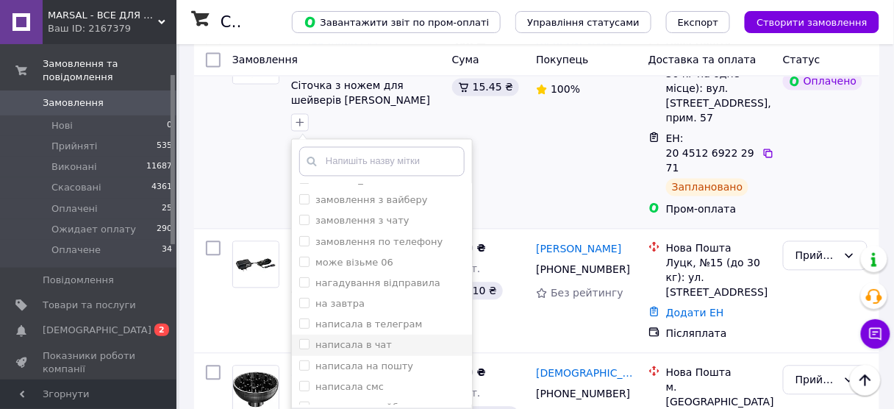
scroll to position [177, 0]
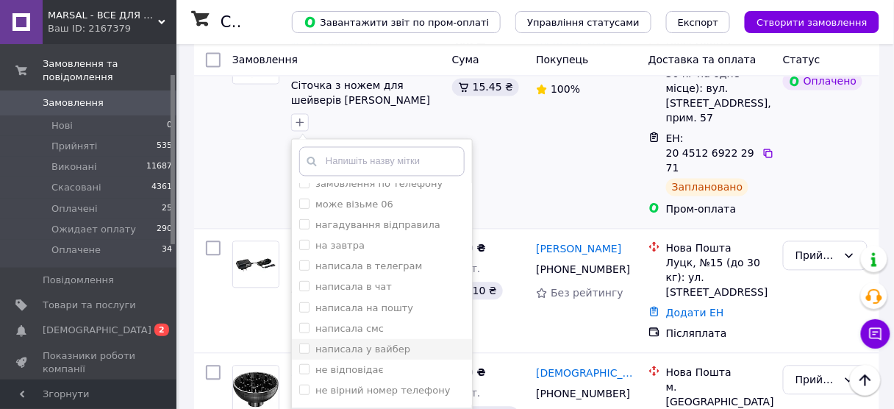
click at [301, 343] on input "написала у вайбер" at bounding box center [304, 348] width 10 height 10
checkbox input "true"
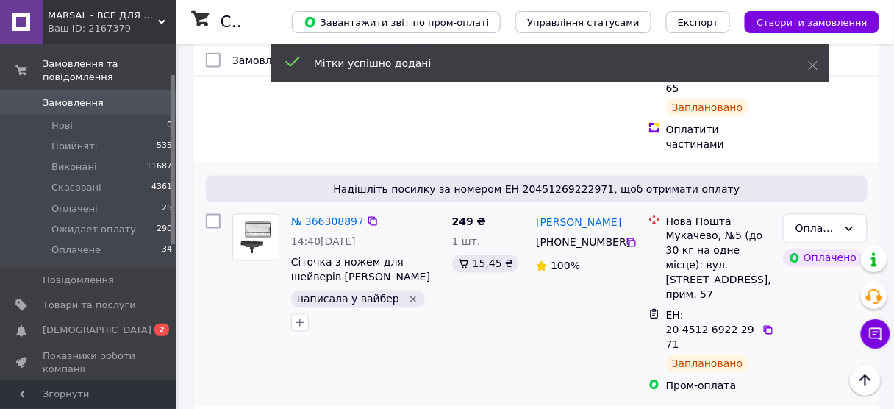
scroll to position [588, 0]
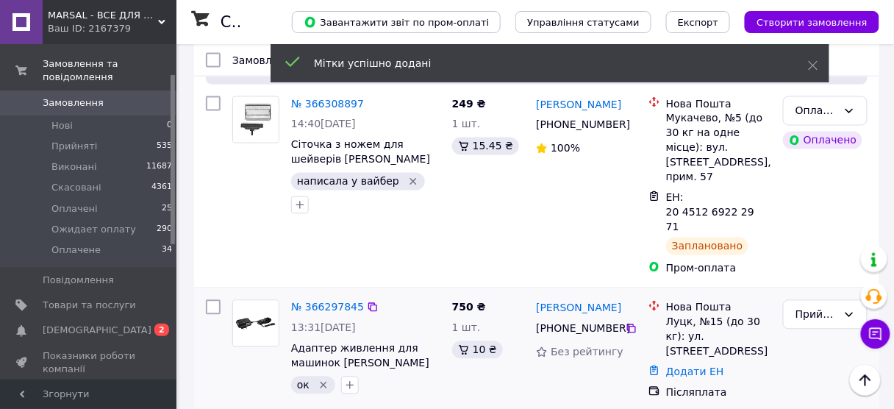
click at [300, 294] on div "№ 366297845 13:31[DATE] Адаптер живлення для машинок [PERSON_NAME] "6000" Adapt…" at bounding box center [365, 347] width 161 height 106
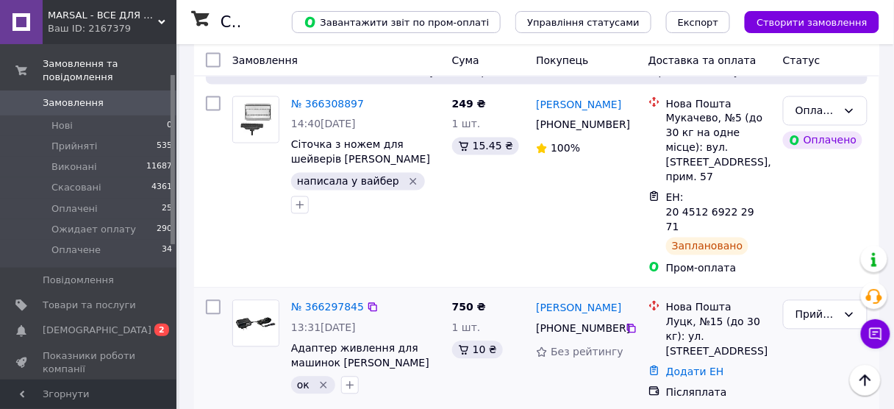
click at [318, 299] on div "№ 366297845" at bounding box center [328, 308] width 76 height 18
click at [319, 302] on link "№ 366297845" at bounding box center [327, 308] width 73 height 12
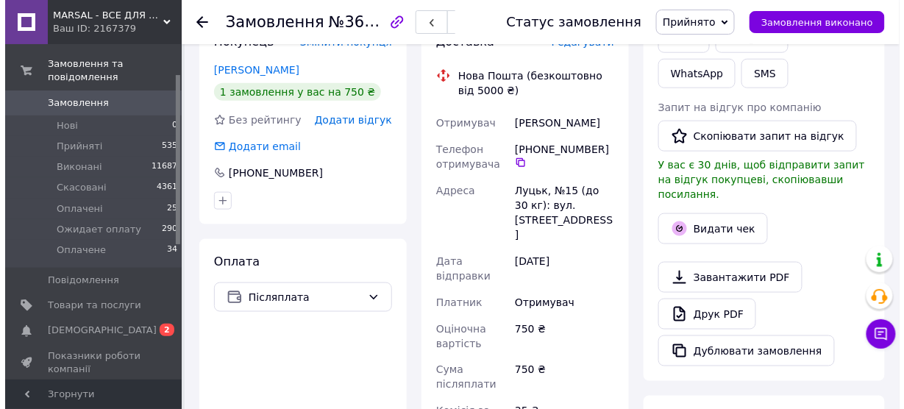
scroll to position [294, 0]
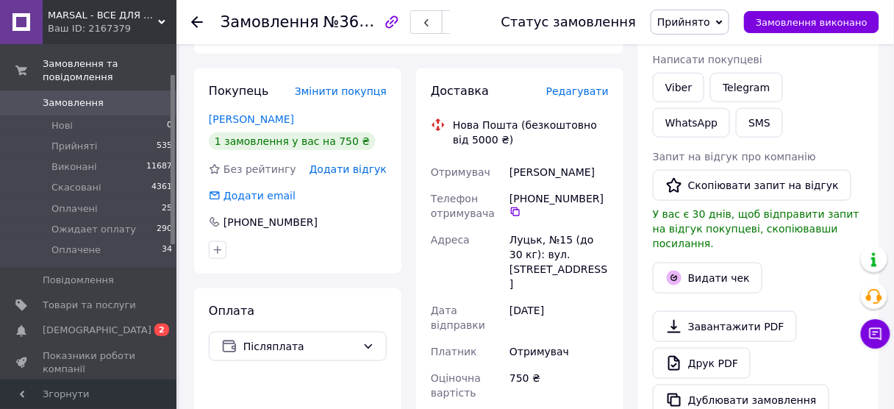
click at [577, 85] on span "Редагувати" at bounding box center [577, 91] width 63 height 12
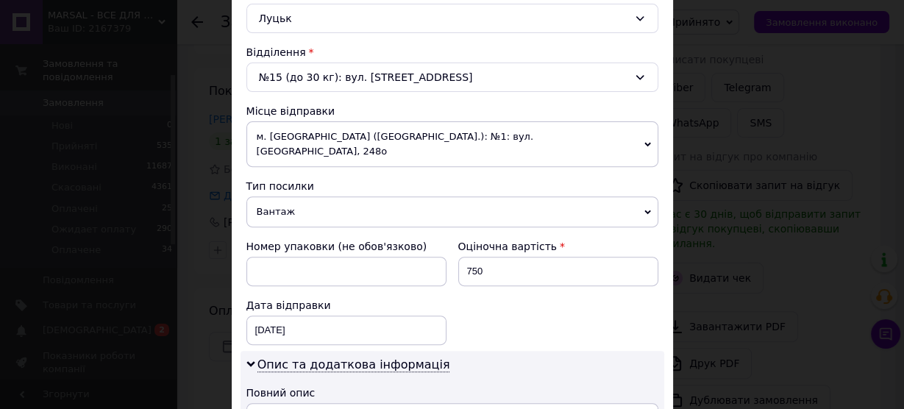
scroll to position [471, 0]
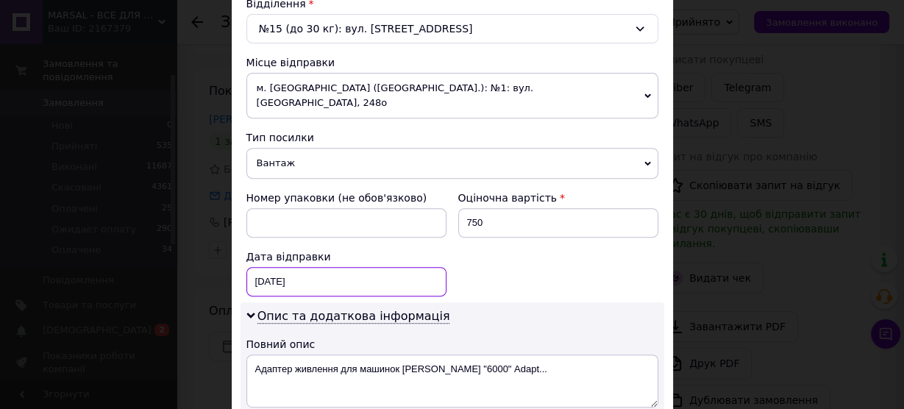
click at [274, 267] on div "[DATE] < 2025 > < Октябрь > Пн Вт Ср Чт Пт Сб Вс 29 30 1 2 3 4 5 6 7 8 9 10 11 …" at bounding box center [346, 281] width 200 height 29
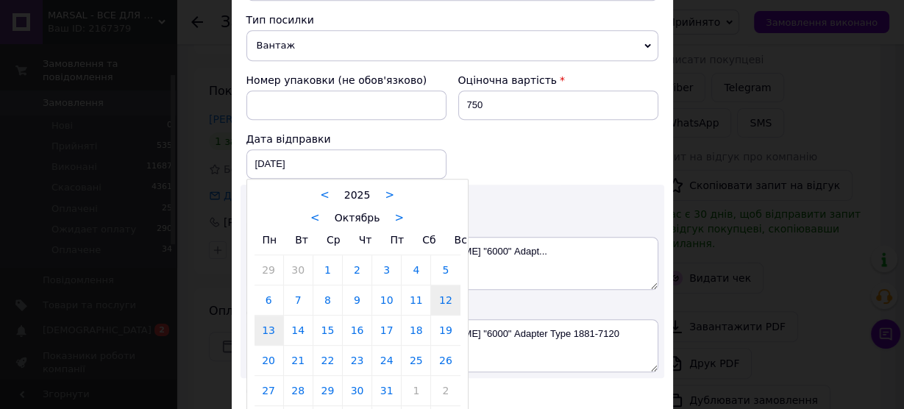
click at [263, 316] on link "13" at bounding box center [268, 330] width 29 height 29
type input "[DATE]"
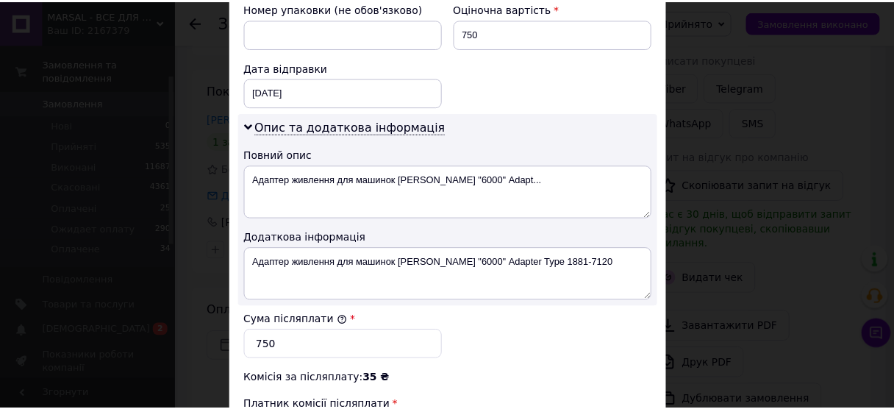
scroll to position [824, 0]
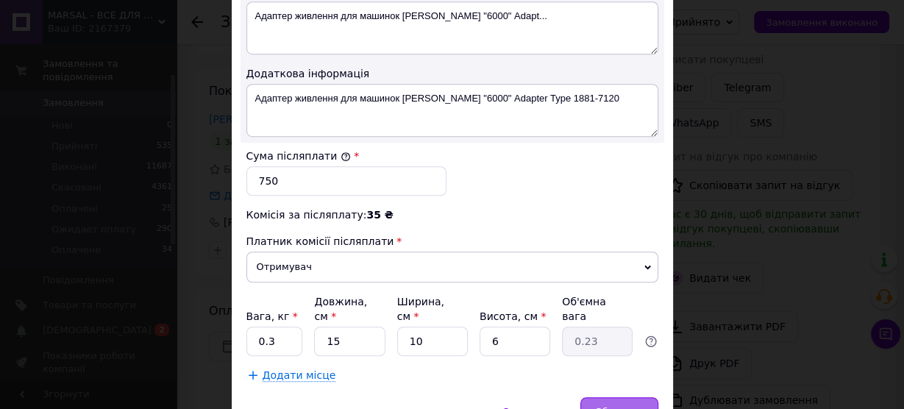
click at [616, 397] on div "Зберегти" at bounding box center [618, 411] width 77 height 29
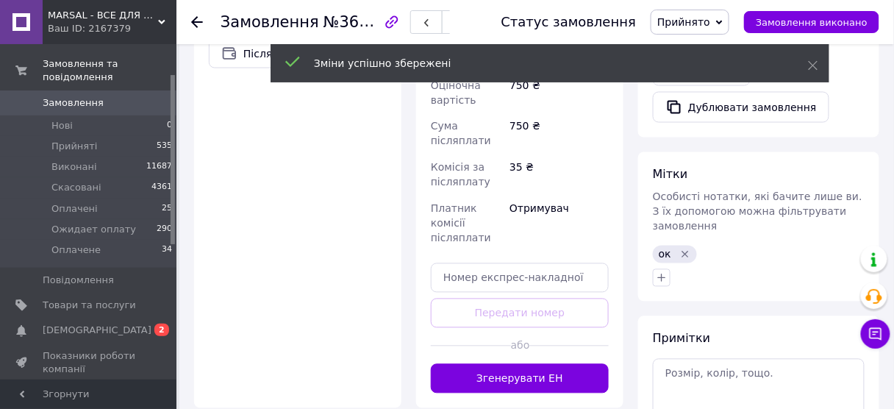
scroll to position [588, 0]
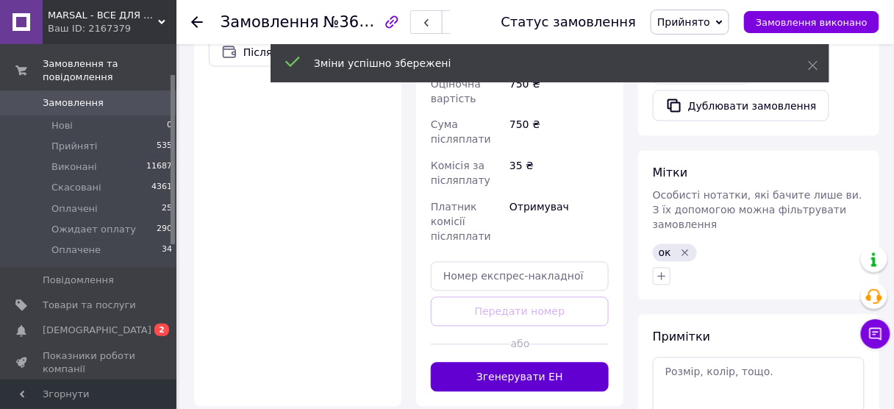
click at [499, 363] on button "Згенерувати ЕН" at bounding box center [520, 377] width 178 height 29
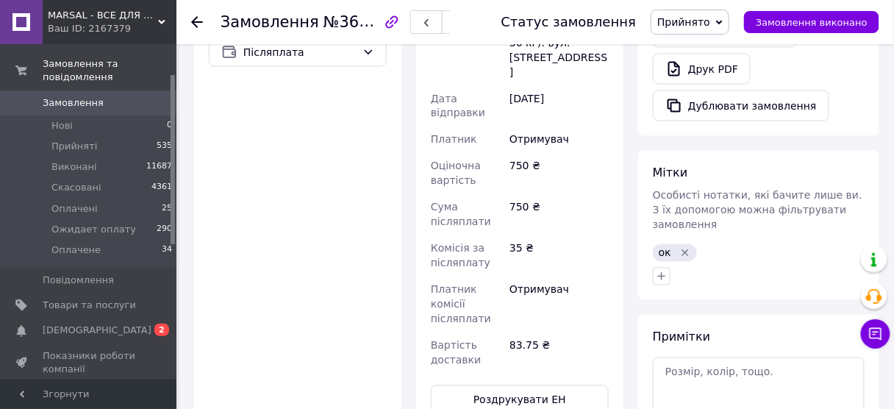
click at [194, 18] on icon at bounding box center [197, 22] width 12 height 12
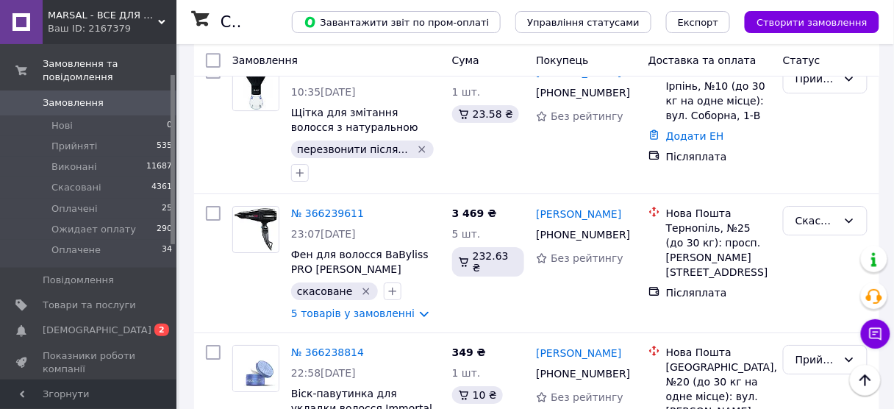
scroll to position [1177, 0]
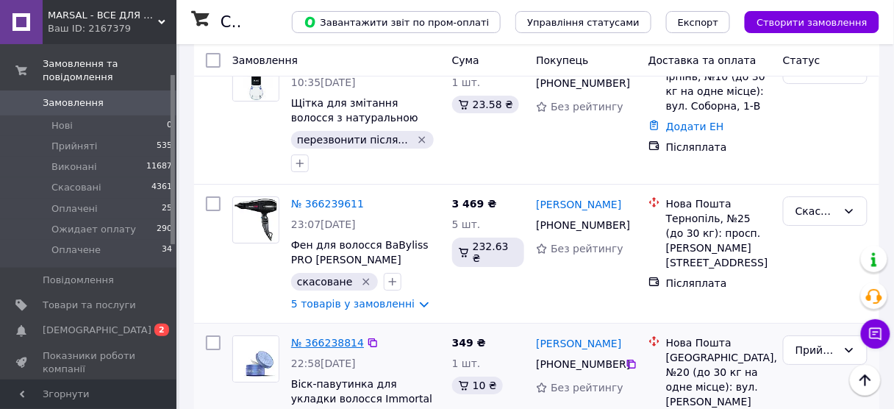
click at [324, 337] on link "№ 366238814" at bounding box center [327, 343] width 73 height 12
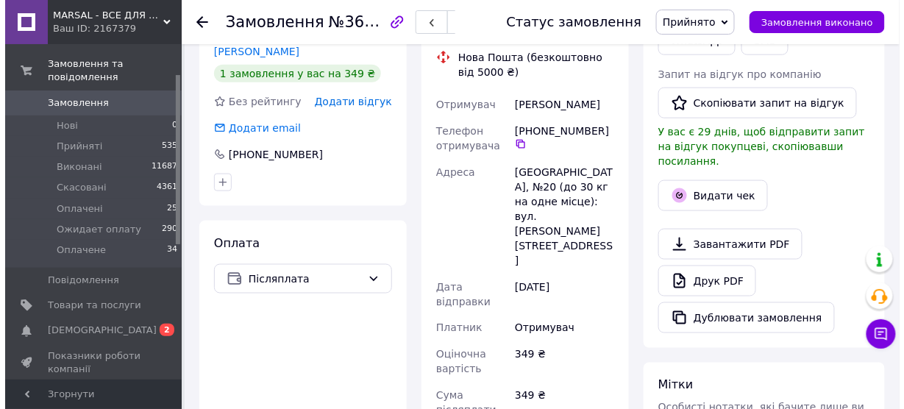
scroll to position [270, 0]
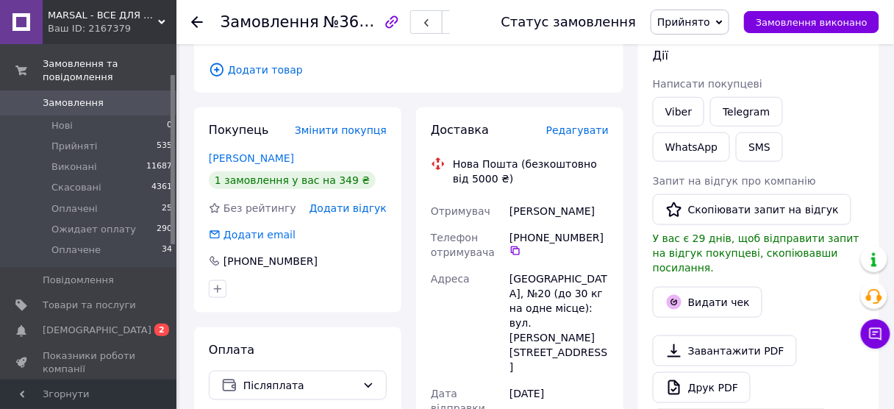
click at [580, 123] on div "Редагувати" at bounding box center [577, 130] width 63 height 15
click at [580, 124] on span "Редагувати" at bounding box center [577, 130] width 63 height 12
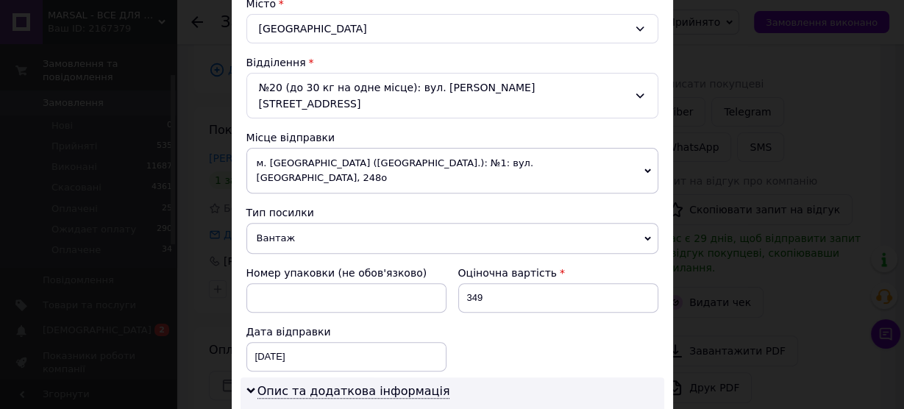
scroll to position [530, 0]
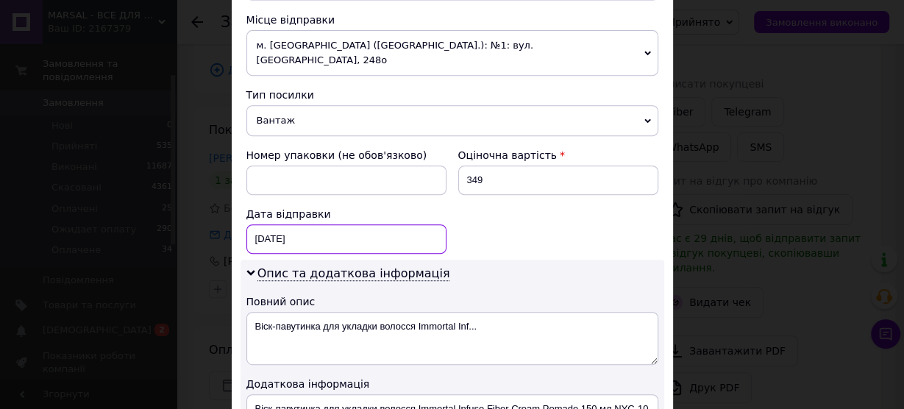
click at [313, 224] on div "[DATE] < 2025 > < Октябрь > Пн Вт Ср Чт Пт Сб Вс 29 30 1 2 3 4 5 6 7 8 9 10 11 …" at bounding box center [346, 238] width 200 height 29
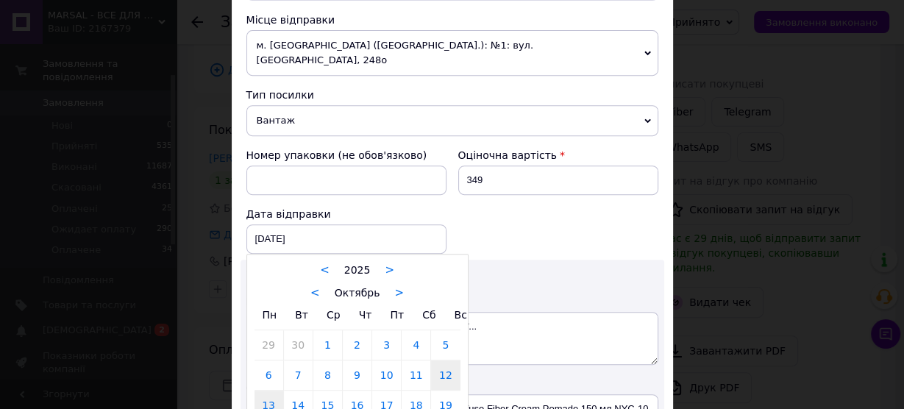
click at [268, 391] on link "13" at bounding box center [268, 405] width 29 height 29
type input "[DATE]"
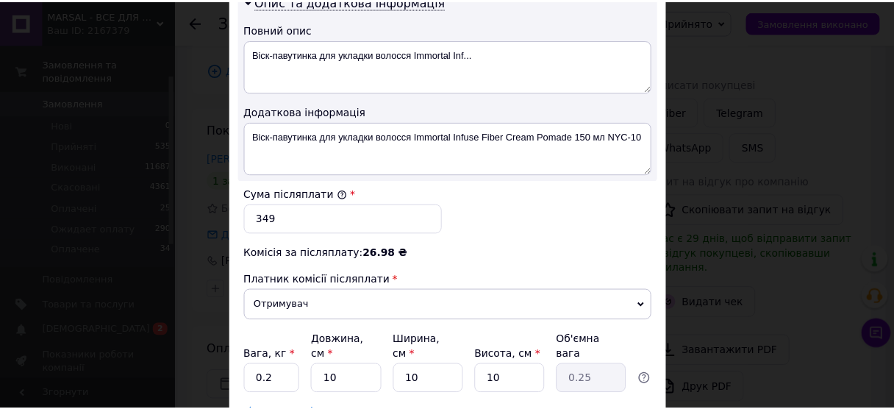
scroll to position [869, 0]
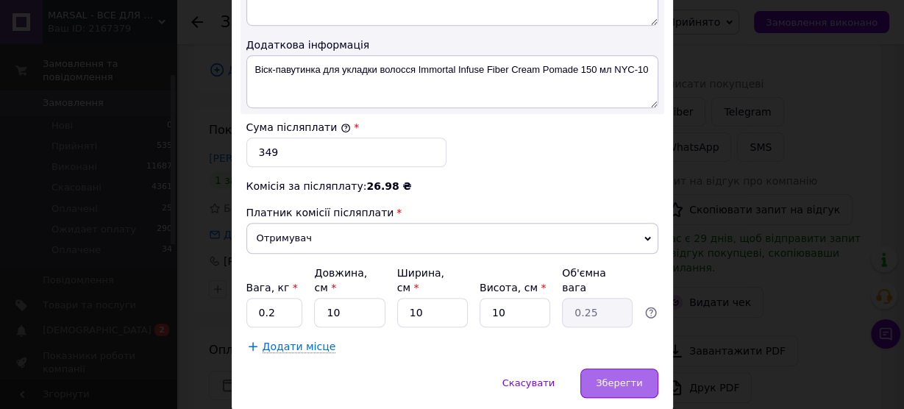
click at [616, 377] on span "Зберегти" at bounding box center [619, 382] width 46 height 11
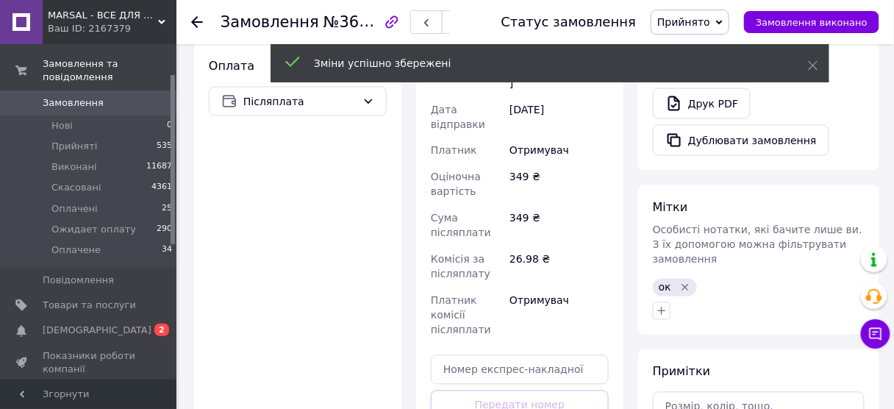
scroll to position [623, 0]
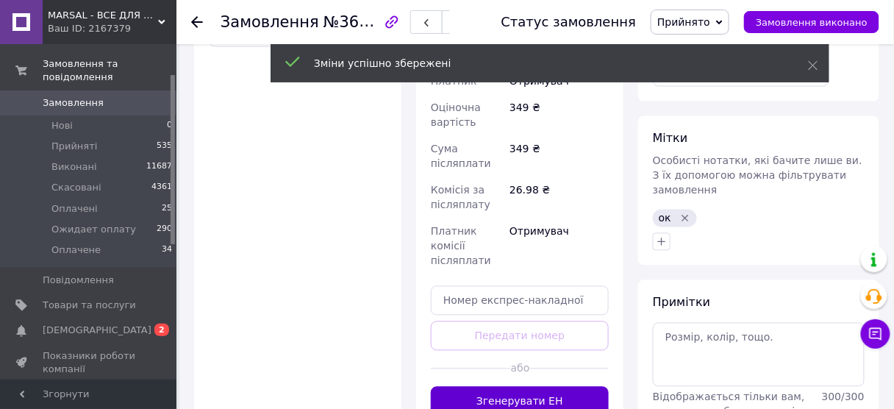
click at [512, 387] on button "Згенерувати ЕН" at bounding box center [520, 401] width 178 height 29
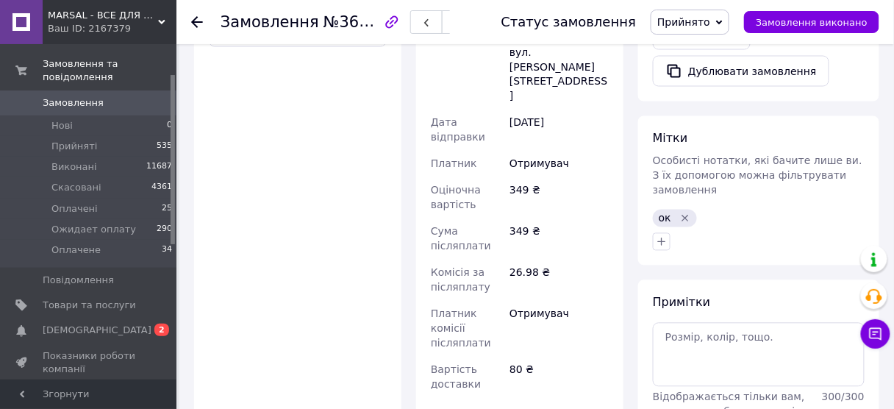
click at [198, 21] on use at bounding box center [197, 22] width 12 height 12
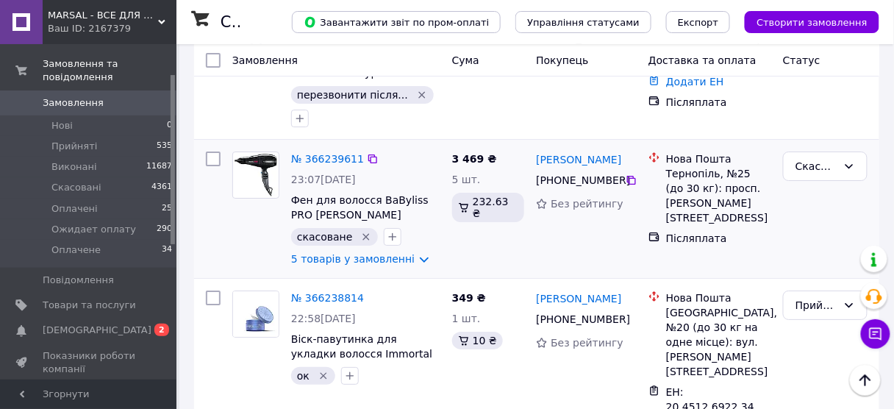
scroll to position [1294, 0]
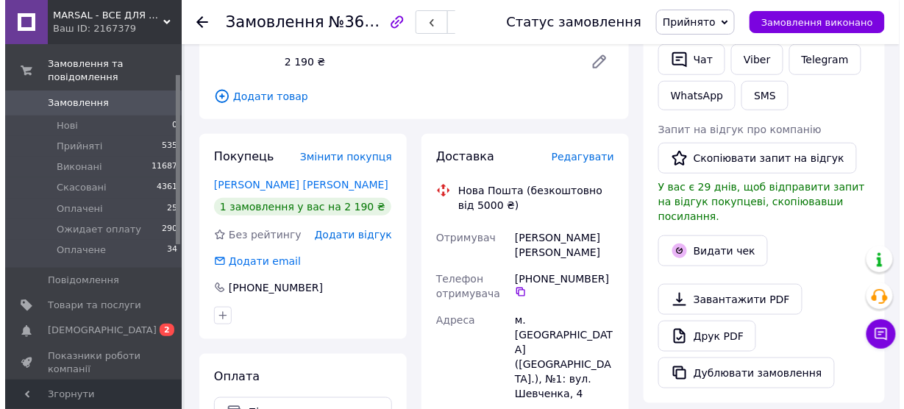
scroll to position [247, 0]
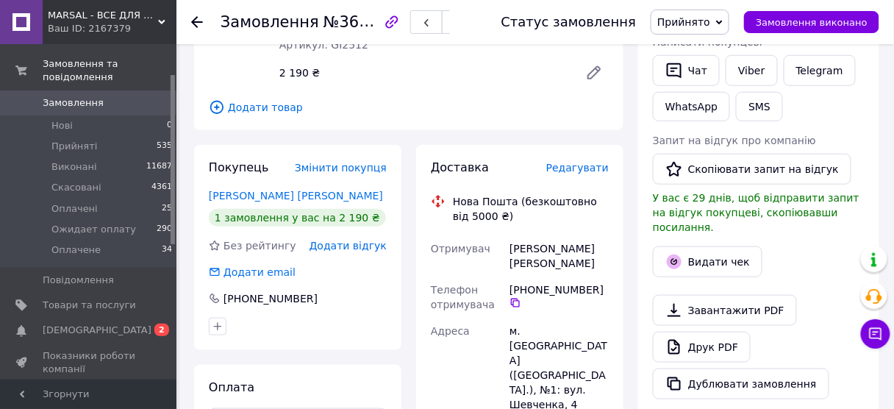
click at [573, 162] on span "Редагувати" at bounding box center [577, 168] width 63 height 12
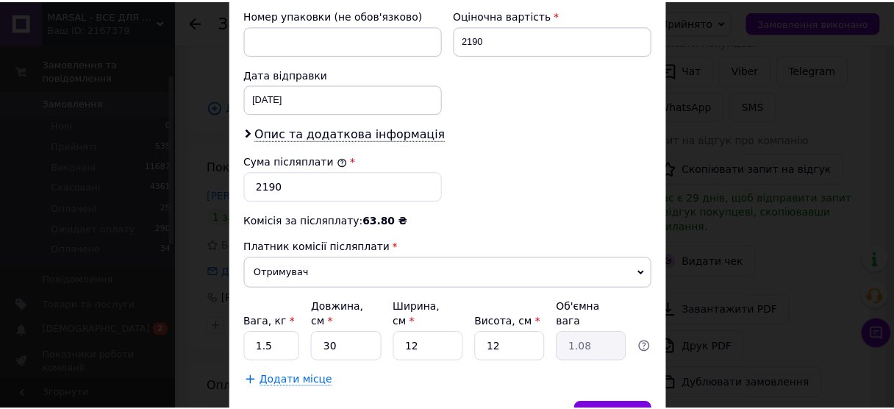
scroll to position [705, 0]
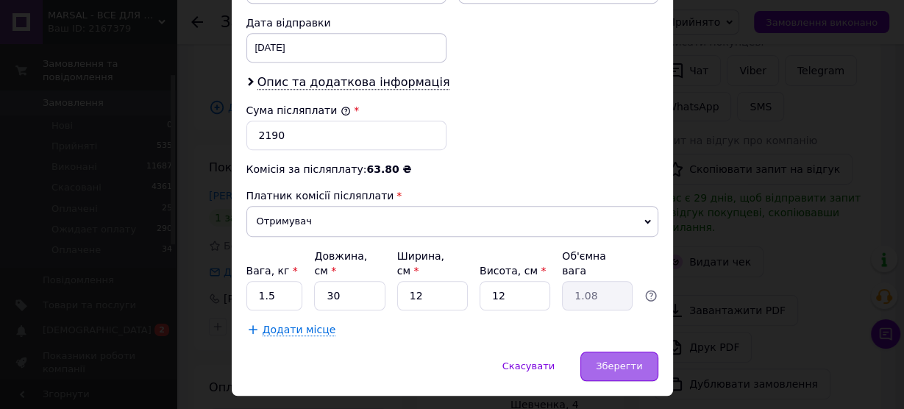
click at [615, 360] on span "Зберегти" at bounding box center [619, 365] width 46 height 11
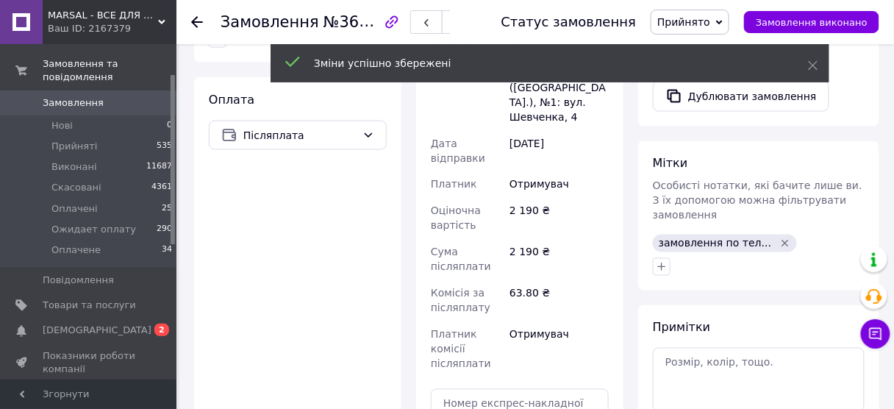
scroll to position [659, 0]
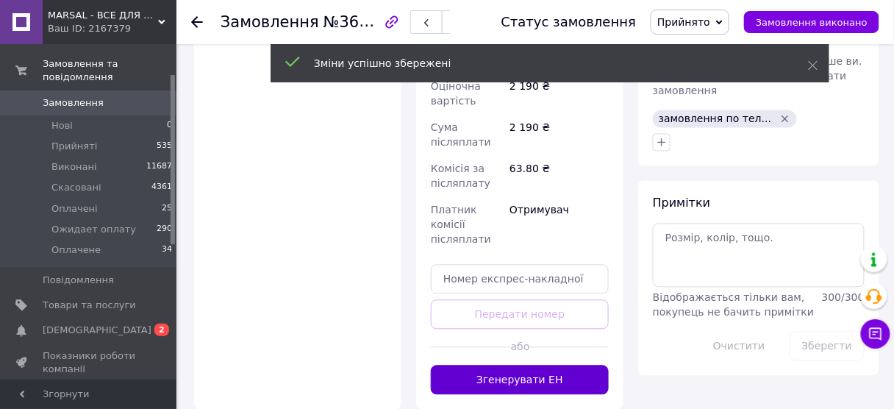
click at [502, 366] on button "Згенерувати ЕН" at bounding box center [520, 380] width 178 height 29
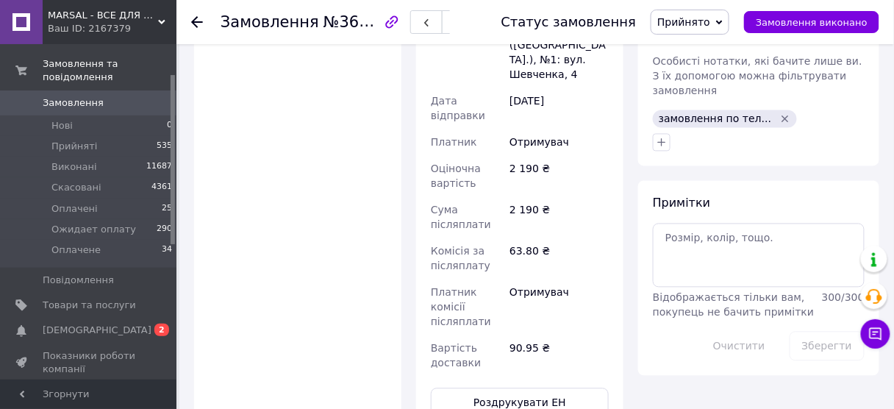
click at [196, 18] on icon at bounding box center [197, 22] width 12 height 12
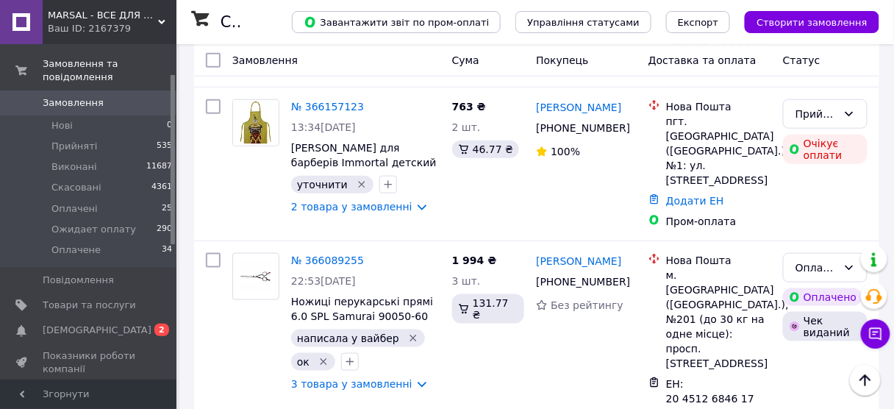
scroll to position [3001, 0]
